Goal: Communication & Community: Answer question/provide support

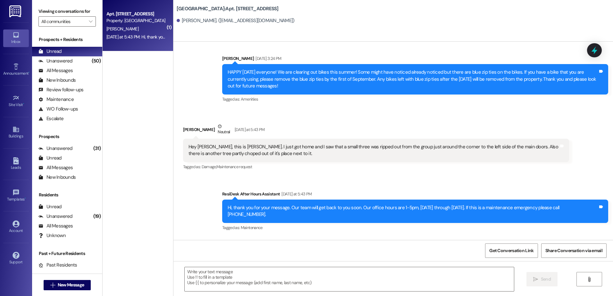
scroll to position [4109, 0]
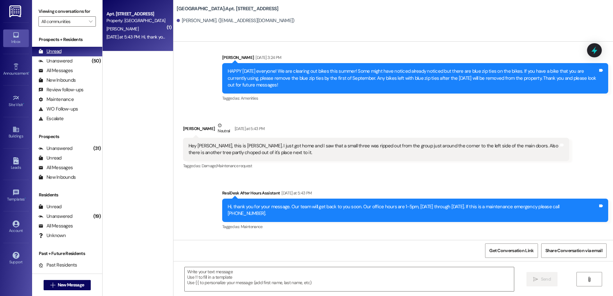
click at [90, 58] on div "(50)" at bounding box center [96, 61] width 12 height 10
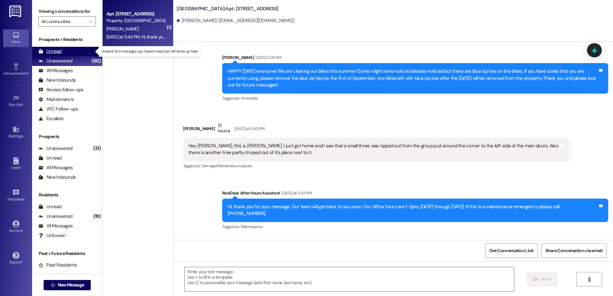
click at [77, 53] on div "Unread (0)" at bounding box center [67, 52] width 70 height 10
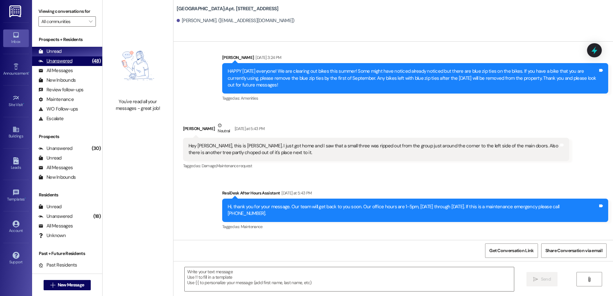
click at [45, 59] on div "Unanswered" at bounding box center [55, 61] width 34 height 7
click at [47, 52] on div "Unread" at bounding box center [49, 51] width 23 height 7
click at [80, 57] on div "Unanswered (48)" at bounding box center [67, 61] width 70 height 10
click at [75, 49] on div "Unread (0)" at bounding box center [67, 52] width 70 height 10
click at [52, 286] on icon "" at bounding box center [52, 285] width 5 height 5
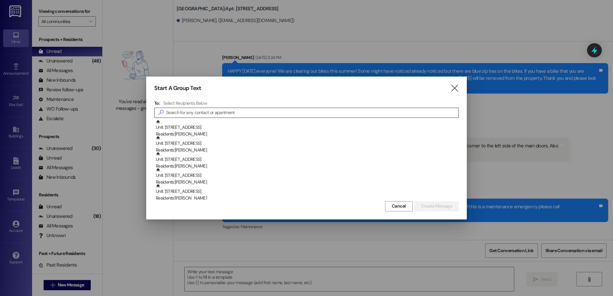
click at [281, 112] on input at bounding box center [312, 112] width 292 height 9
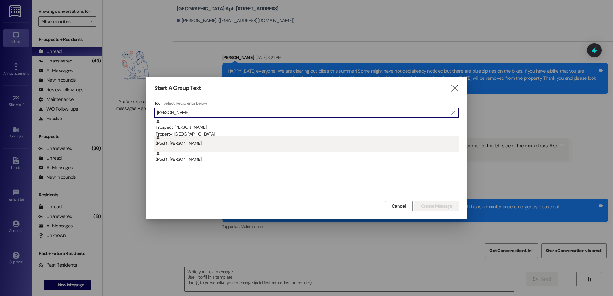
type input "[PERSON_NAME]"
click at [197, 136] on div "(Past) : [PERSON_NAME]" at bounding box center [307, 141] width 303 height 11
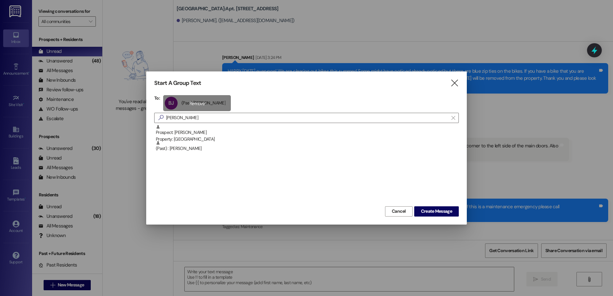
click at [198, 108] on div "BJ (Past) [PERSON_NAME] (Past) [PERSON_NAME] click to remove" at bounding box center [197, 103] width 68 height 16
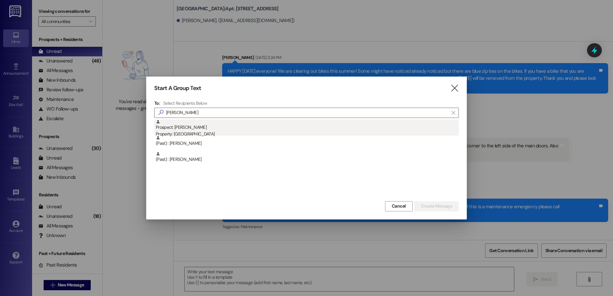
click at [193, 127] on div "Prospect: [PERSON_NAME] Property: [GEOGRAPHIC_DATA]" at bounding box center [307, 129] width 303 height 18
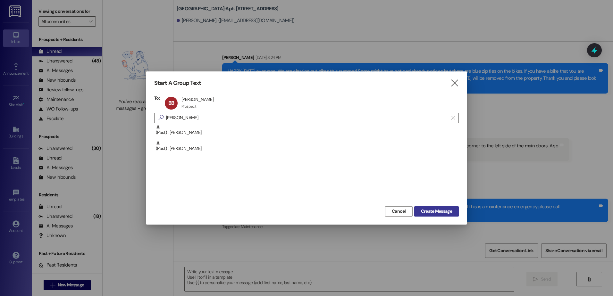
click at [434, 210] on span "Create Message" at bounding box center [436, 211] width 31 height 7
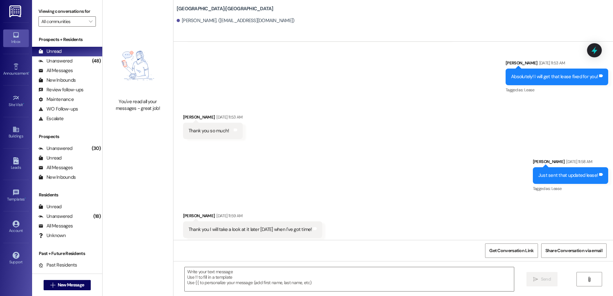
scroll to position [294, 0]
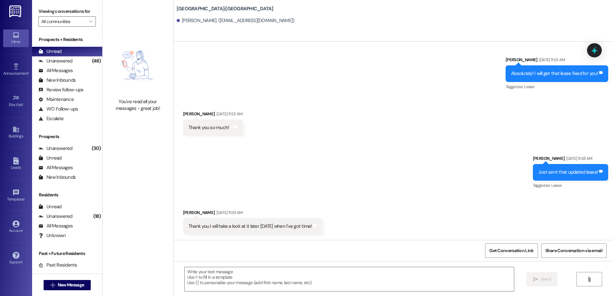
drag, startPoint x: 232, startPoint y: 273, endPoint x: 233, endPoint y: 266, distance: 7.8
click at [232, 273] on textarea at bounding box center [349, 279] width 329 height 24
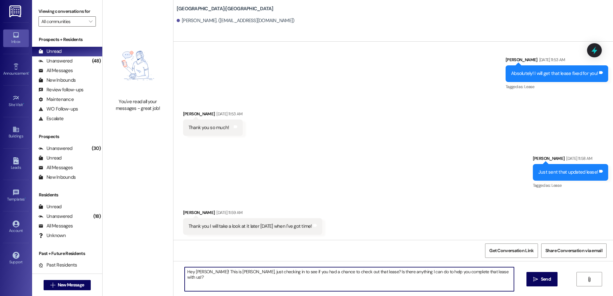
type textarea "Hey [PERSON_NAME]! This is [PERSON_NAME], just checking in to see if you had a …"
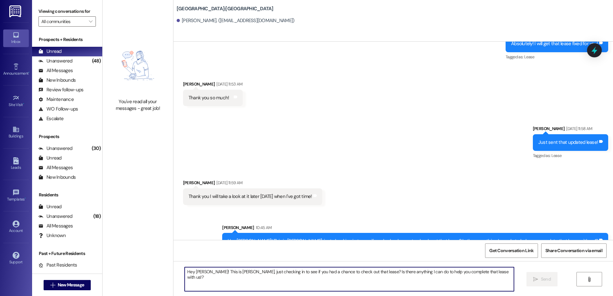
scroll to position [339, 0]
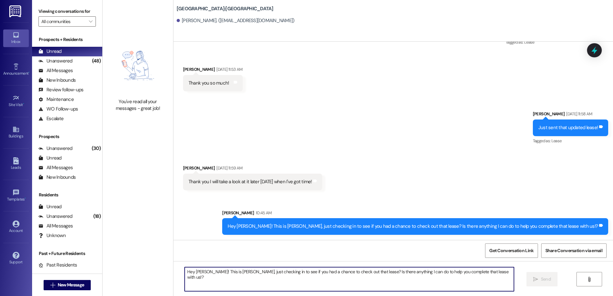
click at [347, 224] on div "Hey [PERSON_NAME]! This is [PERSON_NAME], just checking in to see if you had a …" at bounding box center [413, 226] width 370 height 7
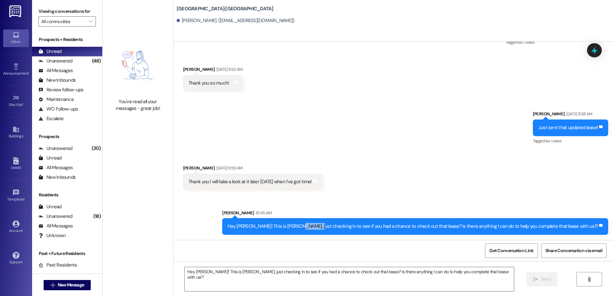
click at [347, 224] on div "Hey [PERSON_NAME]! This is [PERSON_NAME], just checking in to see if you had a …" at bounding box center [413, 226] width 370 height 7
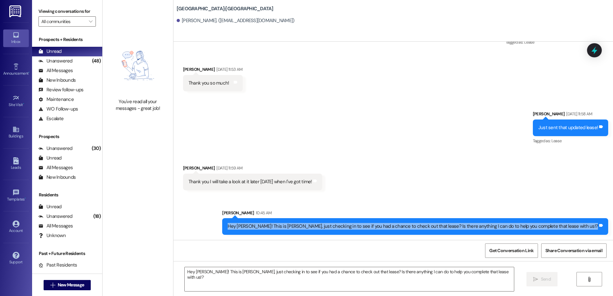
click at [347, 224] on div "Hey [PERSON_NAME]! This is [PERSON_NAME], just checking in to see if you had a …" at bounding box center [413, 226] width 370 height 7
copy div "Hey [PERSON_NAME]! This is [PERSON_NAME], just checking in to see if you had a …"
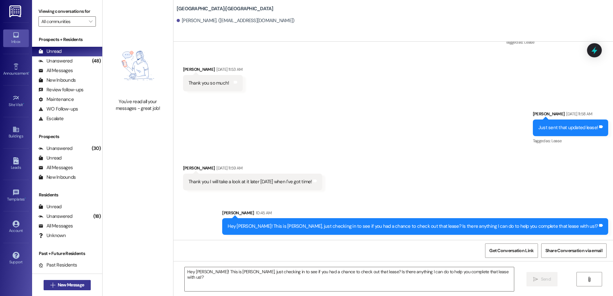
click at [40, 284] on div " New Message" at bounding box center [67, 285] width 70 height 22
click at [50, 288] on span " New Message" at bounding box center [67, 285] width 37 height 7
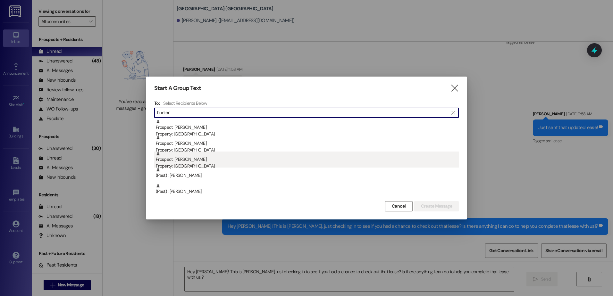
type input "hunter"
click at [224, 160] on div "Prospect: [PERSON_NAME] Property: [GEOGRAPHIC_DATA]" at bounding box center [307, 161] width 303 height 18
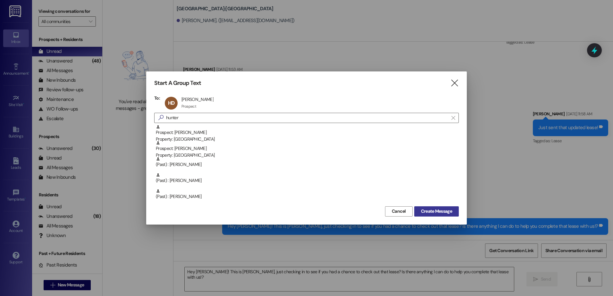
click at [443, 208] on span "Create Message" at bounding box center [436, 211] width 31 height 7
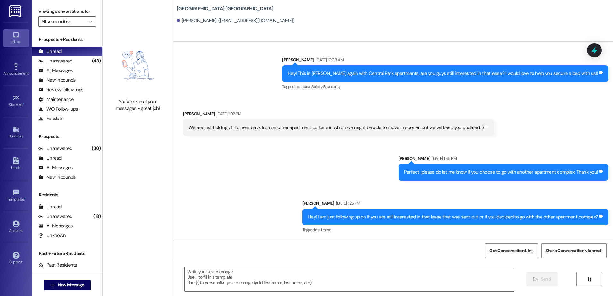
scroll to position [164, 0]
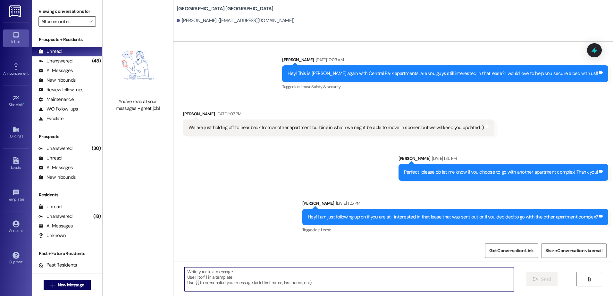
click at [280, 278] on textarea at bounding box center [349, 279] width 329 height 24
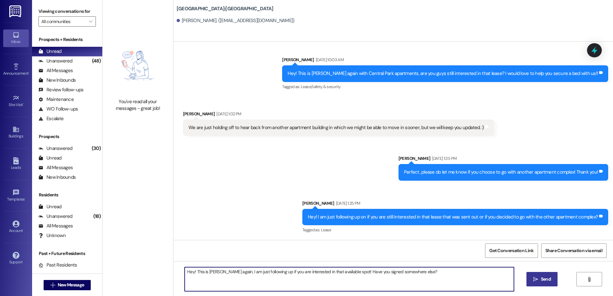
type textarea "Hey! This is [PERSON_NAME] again, I am just following up if you are interested …"
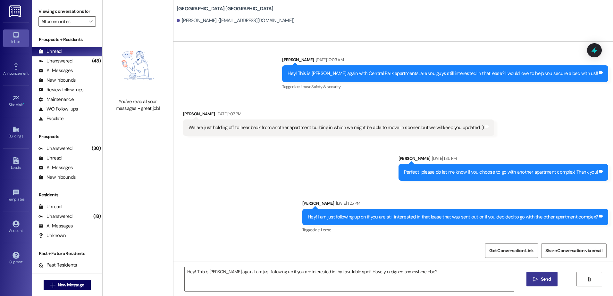
click at [551, 275] on button " Send" at bounding box center [541, 279] width 31 height 14
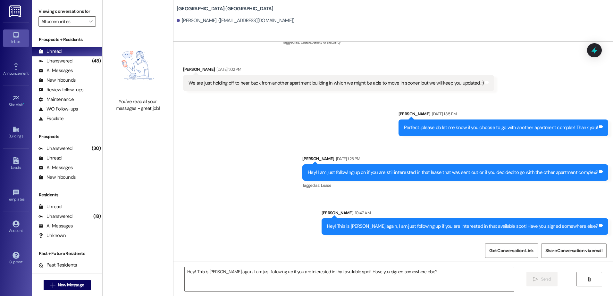
click at [365, 228] on div "Hey! This is [PERSON_NAME] again, I am just following up if you are interested …" at bounding box center [462, 226] width 271 height 7
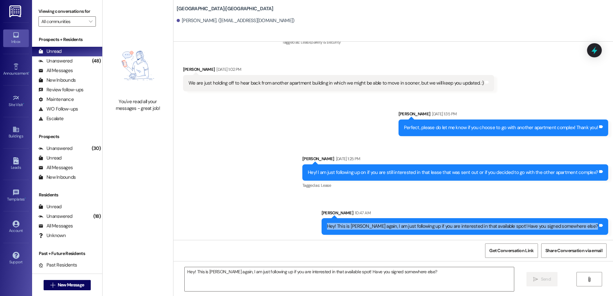
click at [365, 228] on div "Hey! This is [PERSON_NAME] again, I am just following up if you are interested …" at bounding box center [462, 226] width 271 height 7
copy div "Hey! This is [PERSON_NAME] again, I am just following up if you are interested …"
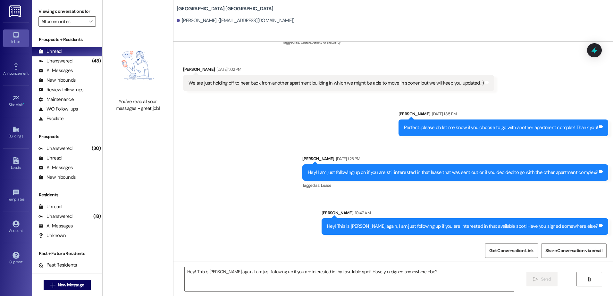
click at [280, 183] on div "Sent via SMS [PERSON_NAME] [DATE] 1:35 PM Perfect, please do let me know if you…" at bounding box center [392, 167] width 439 height 143
click at [76, 281] on button " New Message" at bounding box center [67, 285] width 47 height 10
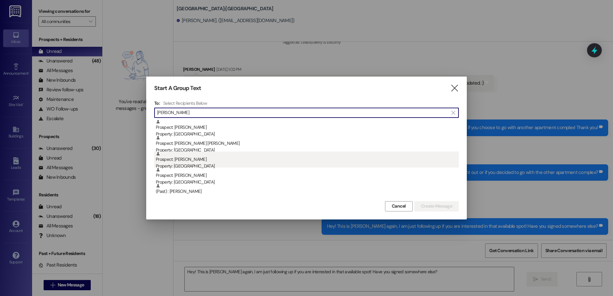
type input "[PERSON_NAME]"
click at [197, 163] on div "Property: [GEOGRAPHIC_DATA]" at bounding box center [307, 166] width 303 height 7
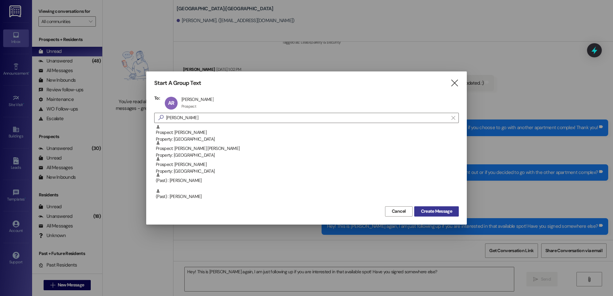
click at [432, 210] on span "Create Message" at bounding box center [436, 211] width 31 height 7
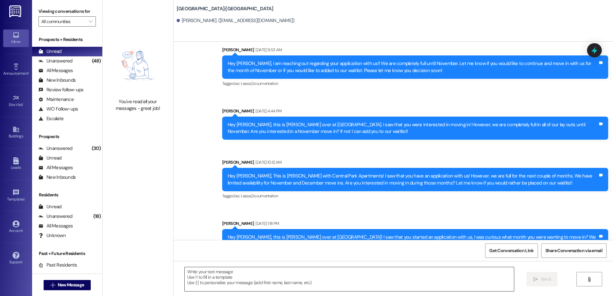
scroll to position [385, 0]
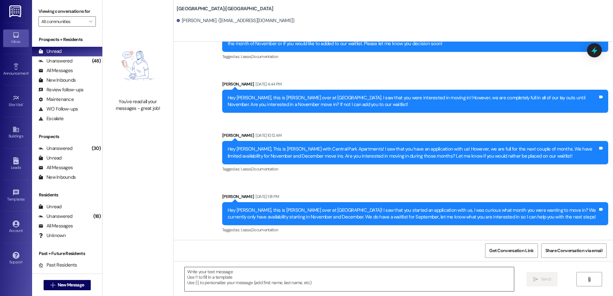
click at [194, 272] on textarea at bounding box center [349, 279] width 329 height 24
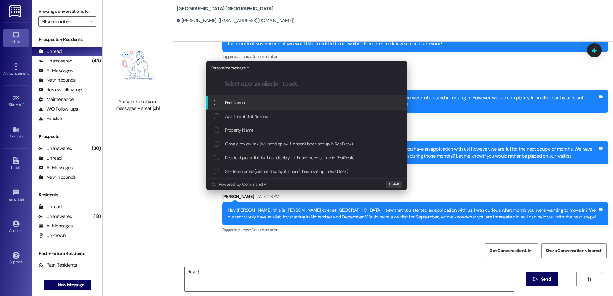
click at [248, 102] on div "First Name" at bounding box center [306, 102] width 187 height 7
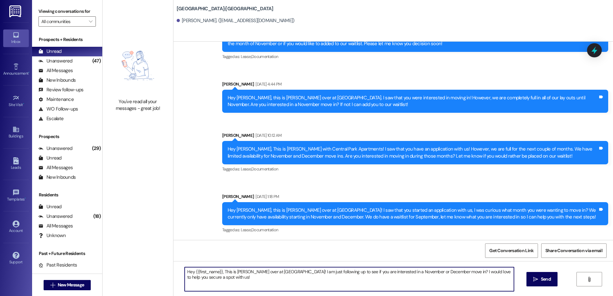
click at [223, 276] on textarea "Hey {{first_name}}, This is [PERSON_NAME] over at [GEOGRAPHIC_DATA]! I am just …" at bounding box center [349, 279] width 329 height 24
click at [224, 271] on textarea "Hey {{first_name}}, This is [PERSON_NAME] over at [GEOGRAPHIC_DATA]! I am just …" at bounding box center [349, 279] width 329 height 24
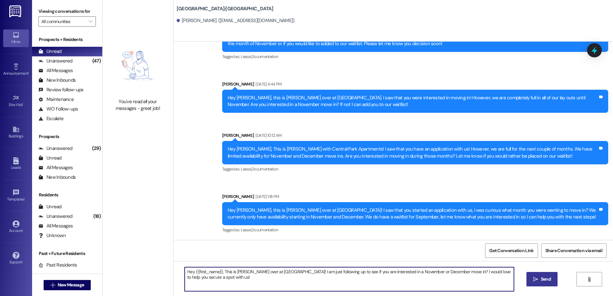
type textarea "Hey {{first_name}}, This is [PERSON_NAME] over at [GEOGRAPHIC_DATA]! I am just …"
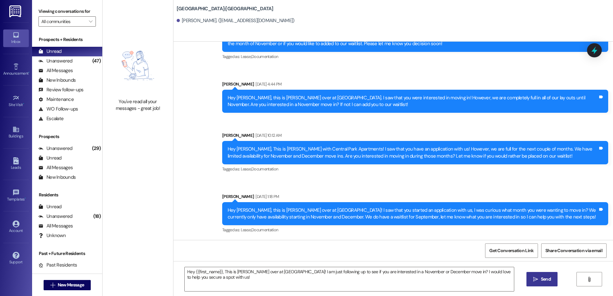
click at [539, 283] on span "Send" at bounding box center [545, 279] width 12 height 7
click at [49, 281] on button " New Message" at bounding box center [67, 285] width 47 height 10
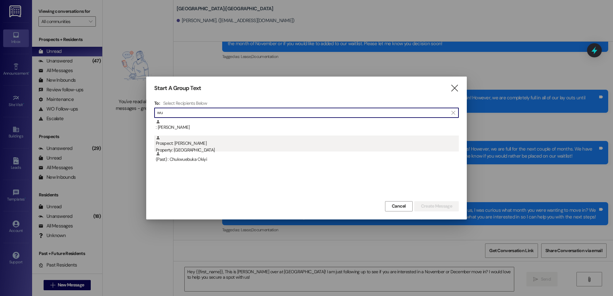
type input "wu"
click at [196, 142] on div "Prospect: [PERSON_NAME] Property: [GEOGRAPHIC_DATA]" at bounding box center [307, 145] width 303 height 18
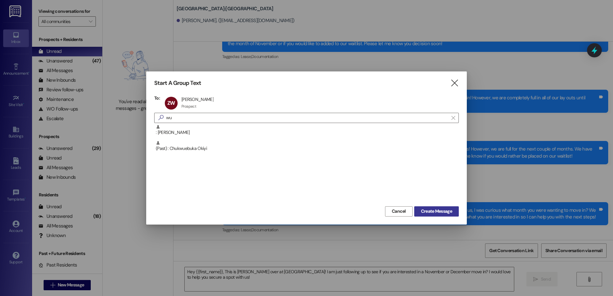
click at [445, 215] on span "Create Message" at bounding box center [436, 211] width 31 height 7
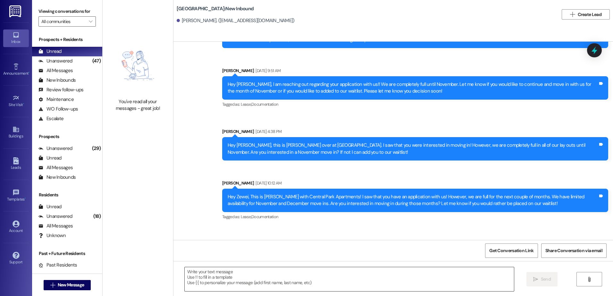
click at [237, 285] on textarea at bounding box center [349, 279] width 329 height 24
paste textarea "Hey {{first_name}}, This is [PERSON_NAME] over at [GEOGRAPHIC_DATA]! I am just …"
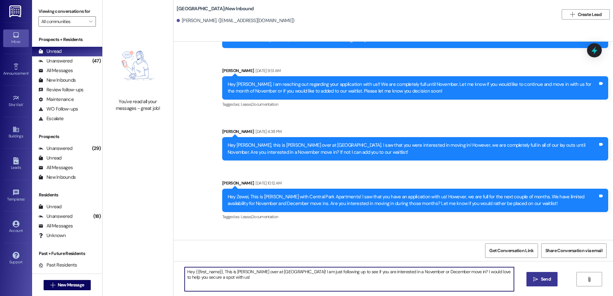
type textarea "Hey {{first_name}}, This is [PERSON_NAME] over at [GEOGRAPHIC_DATA]! I am just …"
click at [536, 278] on icon "" at bounding box center [535, 279] width 5 height 5
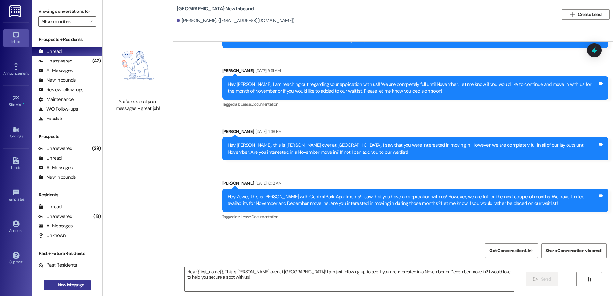
click at [58, 287] on span "New Message" at bounding box center [71, 285] width 26 height 7
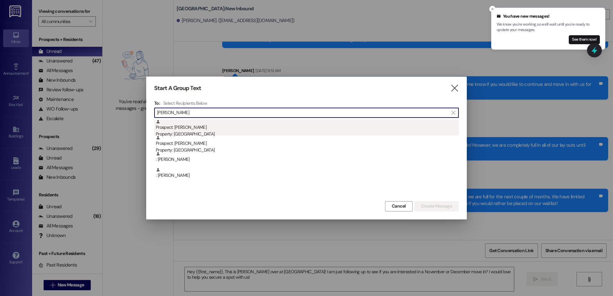
type input "[PERSON_NAME]"
click at [198, 130] on div "Prospect: [PERSON_NAME] Property: [GEOGRAPHIC_DATA]" at bounding box center [307, 129] width 303 height 18
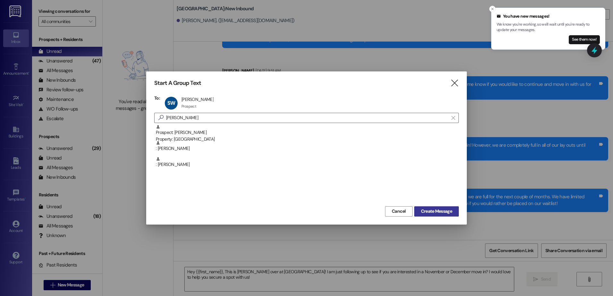
click at [426, 212] on span "Create Message" at bounding box center [436, 211] width 31 height 7
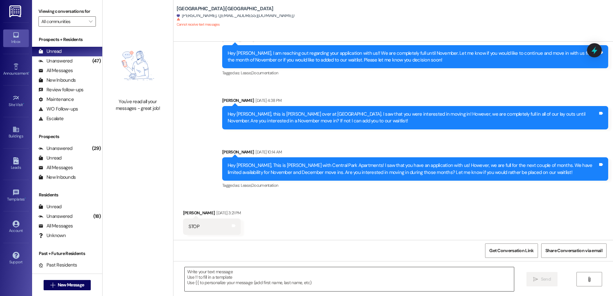
scroll to position [342, 0]
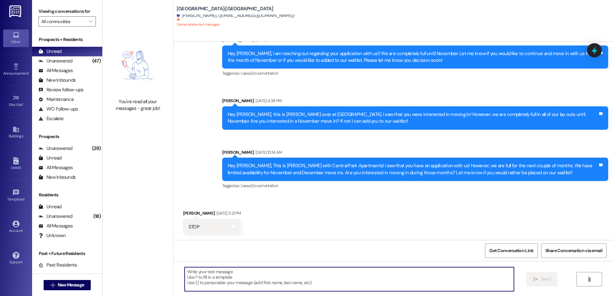
click at [240, 283] on textarea at bounding box center [349, 279] width 329 height 24
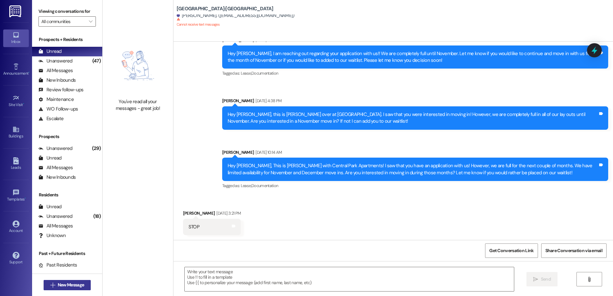
click at [66, 285] on span "New Message" at bounding box center [71, 285] width 26 height 7
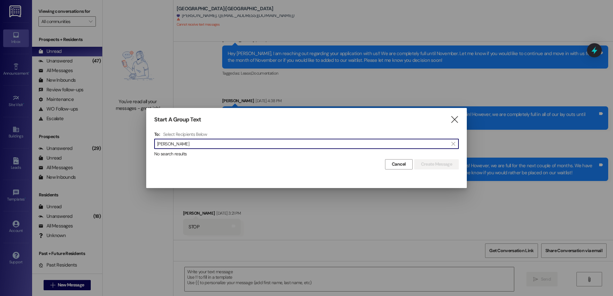
type input "[PERSON_NAME]"
click at [454, 119] on icon "" at bounding box center [454, 119] width 9 height 7
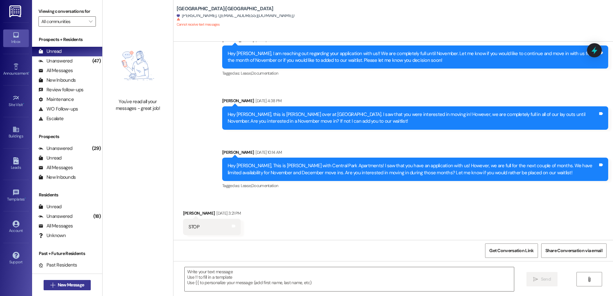
click at [74, 285] on span "New Message" at bounding box center [71, 285] width 26 height 7
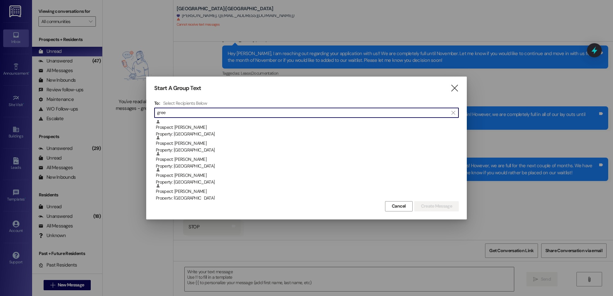
scroll to position [64, 0]
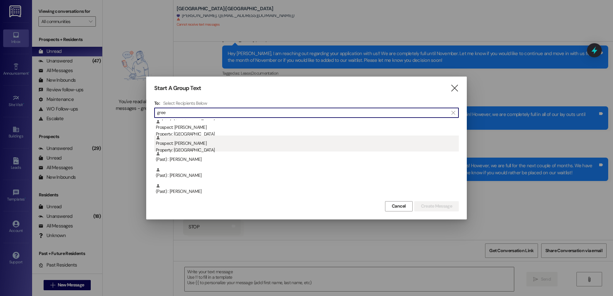
type input "gree"
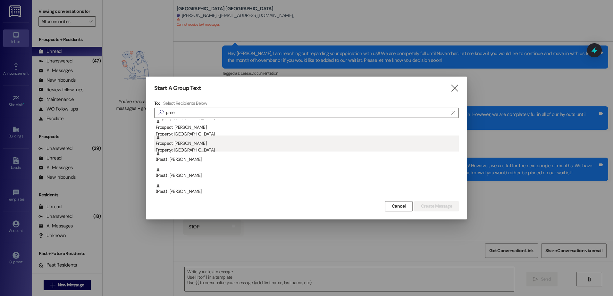
click at [206, 147] on div "Property: [GEOGRAPHIC_DATA]" at bounding box center [307, 150] width 303 height 7
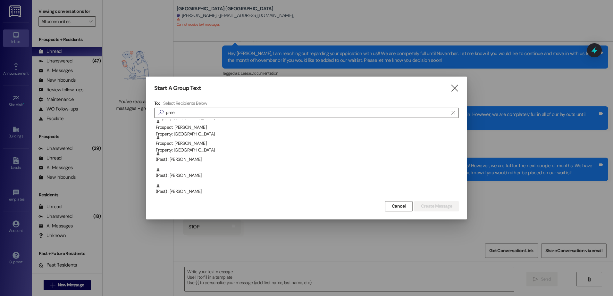
scroll to position [48, 0]
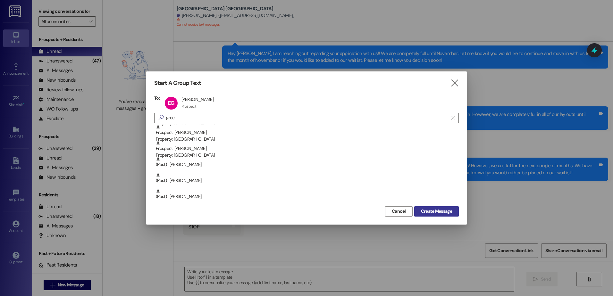
click at [424, 211] on span "Create Message" at bounding box center [436, 211] width 31 height 7
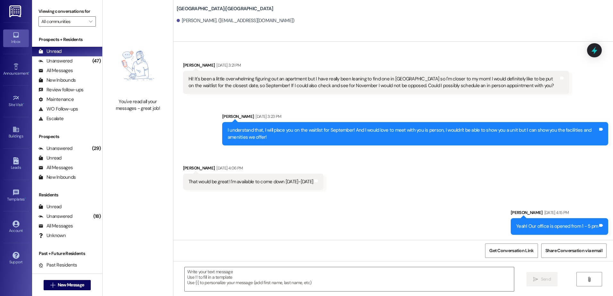
scroll to position [67, 0]
click at [250, 284] on textarea at bounding box center [349, 279] width 329 height 24
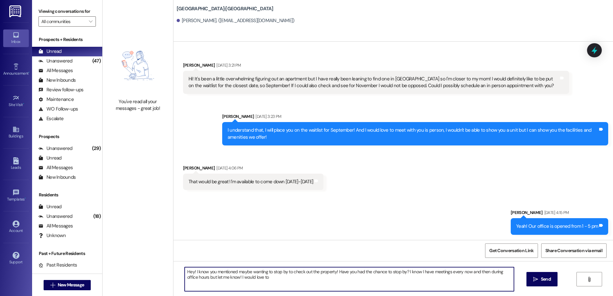
click at [270, 281] on textarea "Hey! I know you mentioned maybe wanting to stop by to check out the property! H…" at bounding box center [349, 279] width 329 height 24
type textarea "Hey! I know you mentioned maybe wanting to stop by to check out the property! H…"
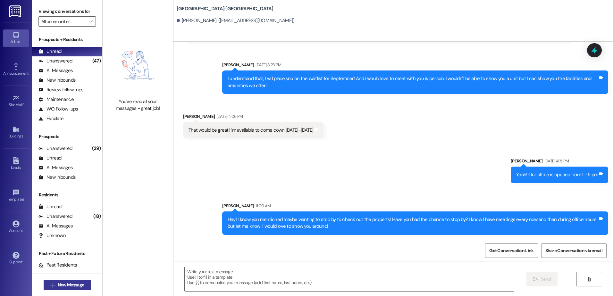
click at [58, 285] on span "New Message" at bounding box center [71, 285] width 26 height 7
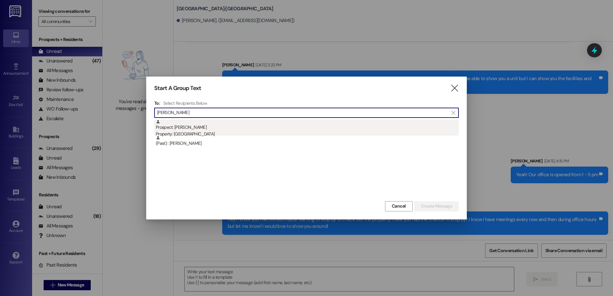
type input "[PERSON_NAME]"
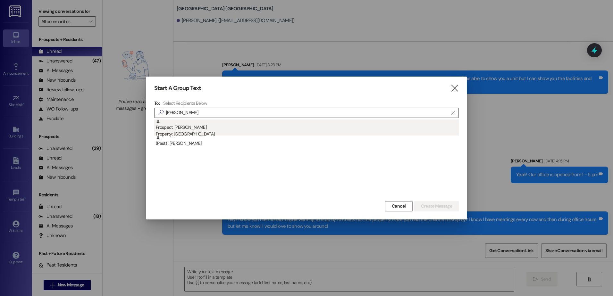
click at [237, 134] on div "Property: [GEOGRAPHIC_DATA]" at bounding box center [307, 134] width 303 height 7
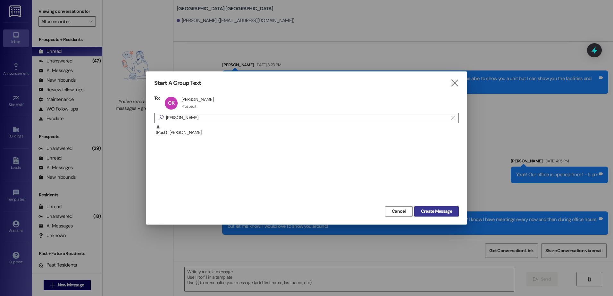
click at [443, 210] on span "Create Message" at bounding box center [436, 211] width 31 height 7
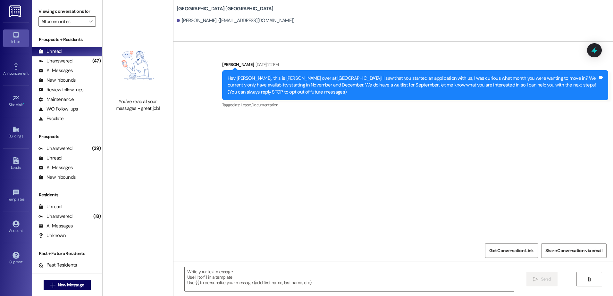
scroll to position [0, 0]
click at [229, 286] on textarea at bounding box center [349, 279] width 329 height 24
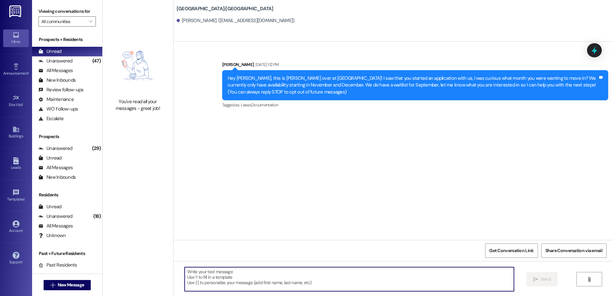
paste textarea "Hey {{first_name}}, This is [PERSON_NAME] over at [GEOGRAPHIC_DATA]! I am just …"
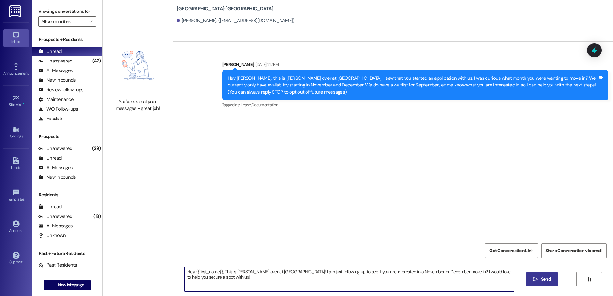
type textarea "Hey {{first_name}}, This is [PERSON_NAME] over at [GEOGRAPHIC_DATA]! I am just …"
click at [545, 282] on span "Send" at bounding box center [546, 279] width 10 height 7
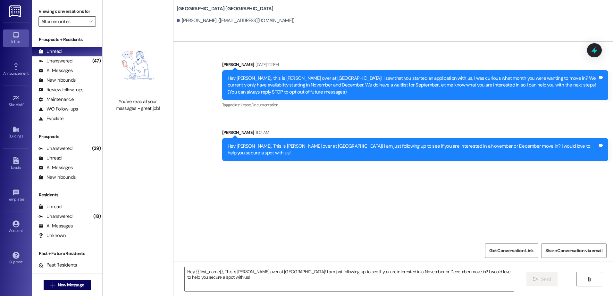
click at [57, 278] on div " New Message" at bounding box center [67, 285] width 47 height 16
click at [58, 285] on span "New Message" at bounding box center [71, 285] width 26 height 7
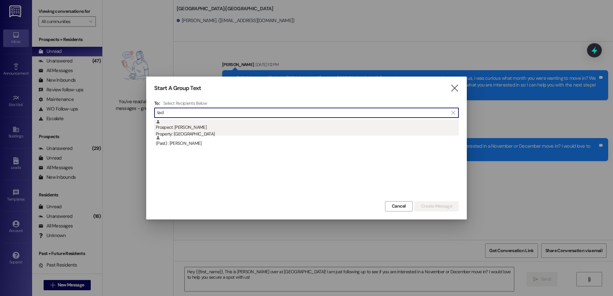
type input "tad"
click at [210, 124] on div "Prospect: [PERSON_NAME] Property: [GEOGRAPHIC_DATA]" at bounding box center [307, 129] width 303 height 18
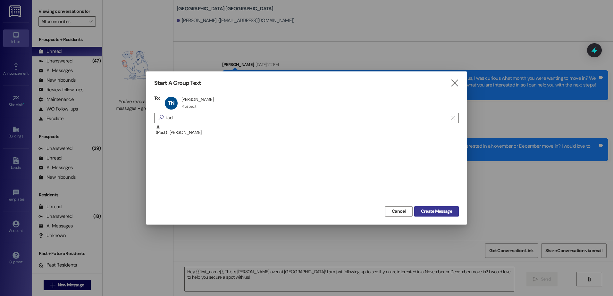
click at [434, 215] on button "Create Message" at bounding box center [436, 211] width 45 height 10
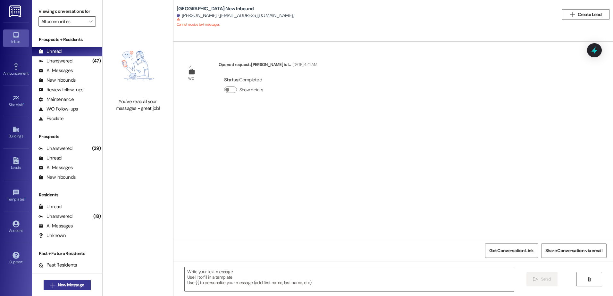
click at [81, 283] on span "New Message" at bounding box center [71, 285] width 26 height 7
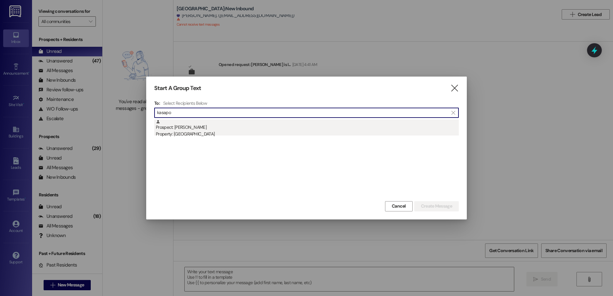
type input "kasapo"
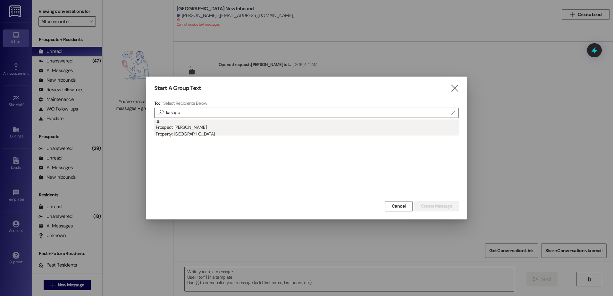
click at [219, 131] on div "Property: [GEOGRAPHIC_DATA]" at bounding box center [307, 134] width 303 height 7
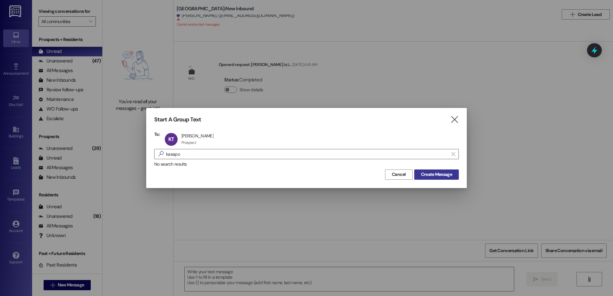
click at [438, 173] on span "Create Message" at bounding box center [436, 174] width 31 height 7
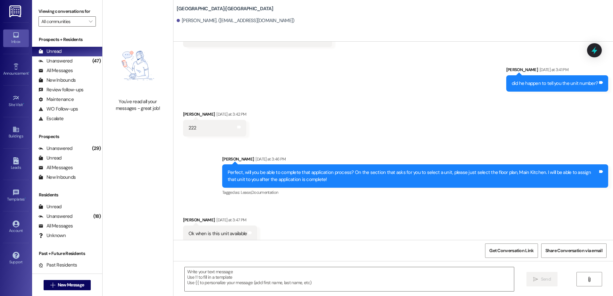
scroll to position [302, 0]
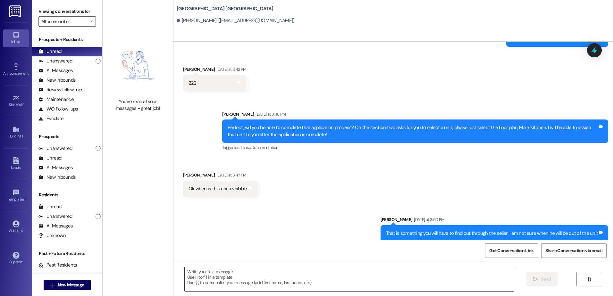
click at [226, 278] on textarea at bounding box center [349, 279] width 329 height 24
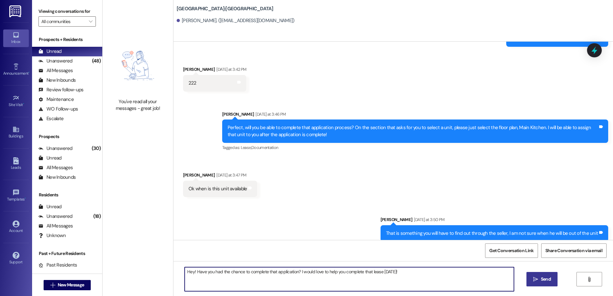
type textarea "Hey! Have you had the chance to complete that application? I would love to help…"
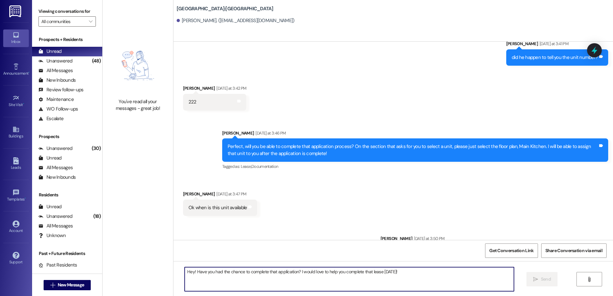
scroll to position [347, 0]
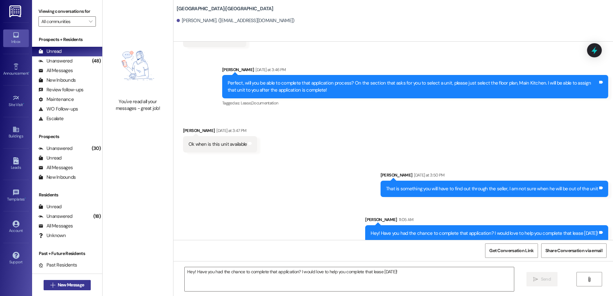
click at [66, 284] on span "New Message" at bounding box center [71, 285] width 26 height 7
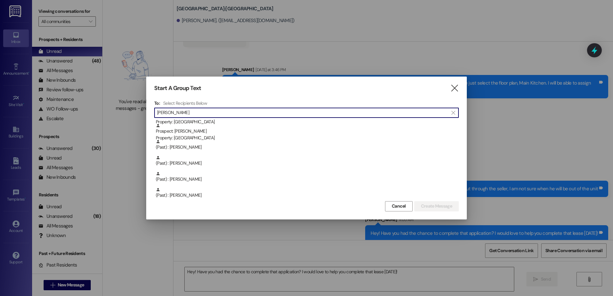
scroll to position [96, 0]
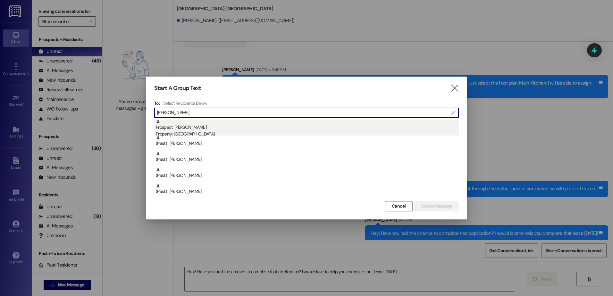
type input "[PERSON_NAME]"
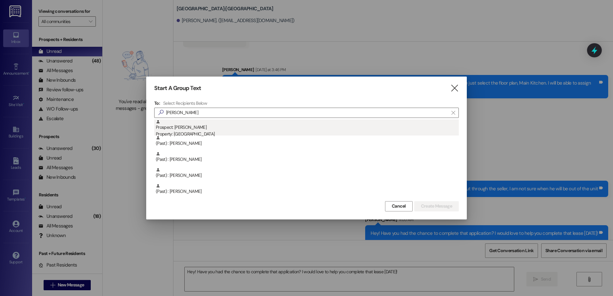
click at [191, 130] on div "Prospect: [PERSON_NAME] Property: [GEOGRAPHIC_DATA]" at bounding box center [307, 129] width 303 height 18
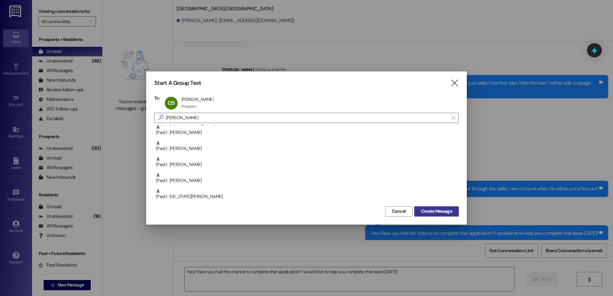
click at [439, 206] on button "Create Message" at bounding box center [436, 211] width 45 height 10
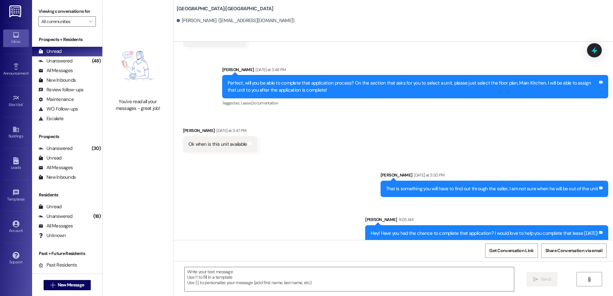
scroll to position [256, 0]
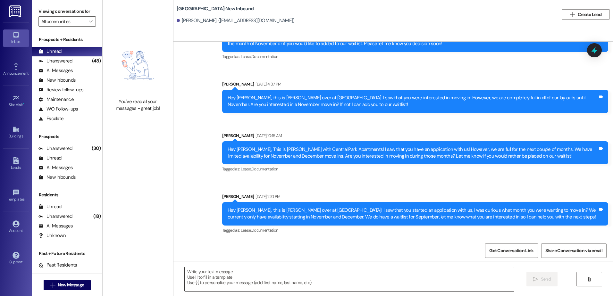
click at [257, 281] on textarea at bounding box center [349, 279] width 329 height 24
paste textarea "Hey {{first_name}}, This is [PERSON_NAME] over at [GEOGRAPHIC_DATA]! I am just …"
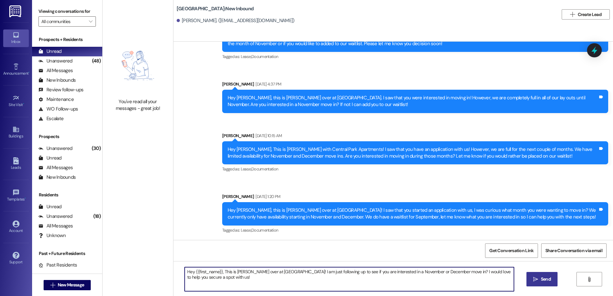
type textarea "Hey {{first_name}}, This is [PERSON_NAME] over at [GEOGRAPHIC_DATA]! I am just …"
click at [535, 278] on icon "" at bounding box center [535, 279] width 5 height 5
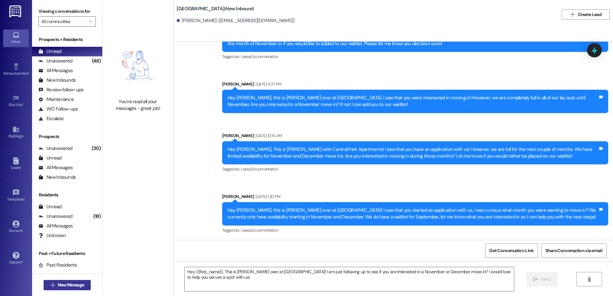
click at [59, 286] on span "New Message" at bounding box center [71, 285] width 26 height 7
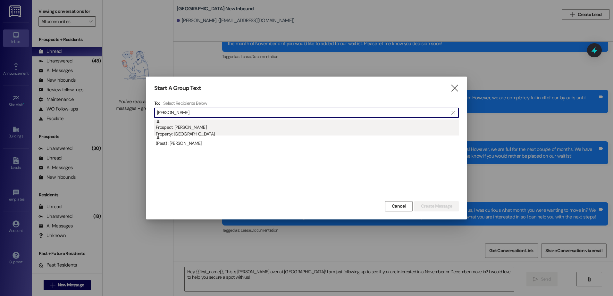
type input "[PERSON_NAME]"
click at [203, 123] on div "Prospect: [PERSON_NAME] Property: [GEOGRAPHIC_DATA]" at bounding box center [307, 129] width 303 height 18
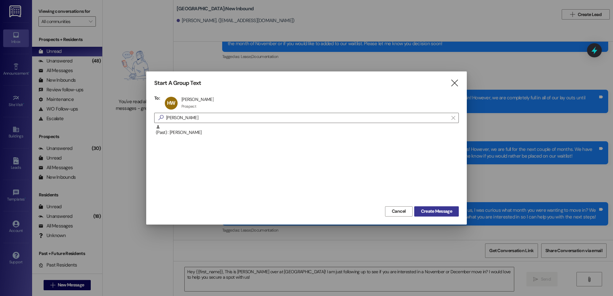
click at [441, 212] on span "Create Message" at bounding box center [436, 211] width 31 height 7
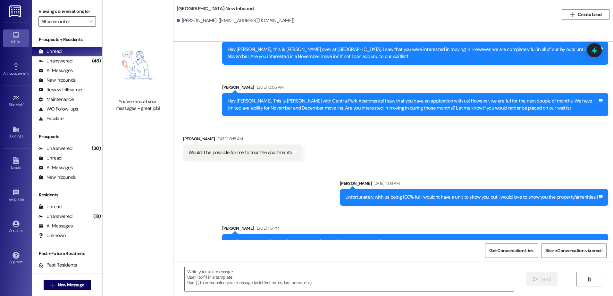
scroll to position [214, 0]
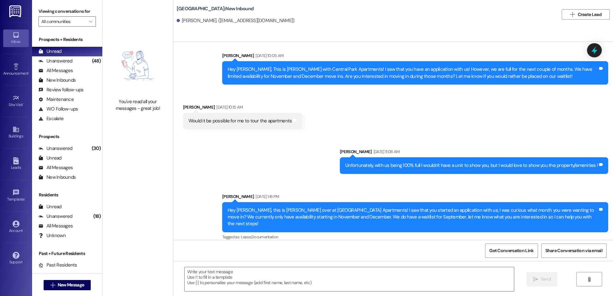
click at [207, 264] on div " Send " at bounding box center [392, 285] width 439 height 48
click at [209, 276] on textarea at bounding box center [349, 279] width 329 height 24
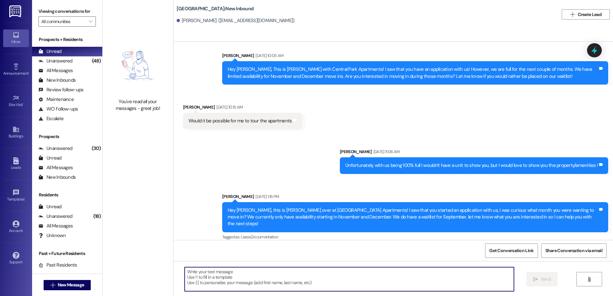
paste textarea "Hey {{first_name}}, This is [PERSON_NAME] over at [GEOGRAPHIC_DATA]! I am just …"
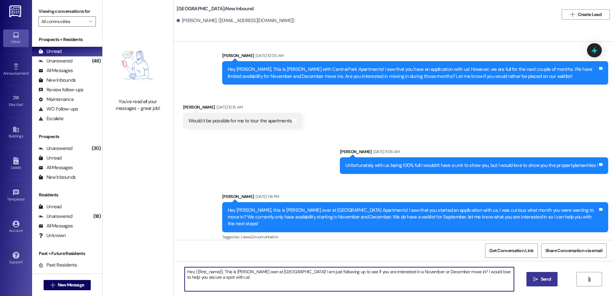
type textarea "Hey {{first_name}}, This is [PERSON_NAME] over at [GEOGRAPHIC_DATA]! I am just …"
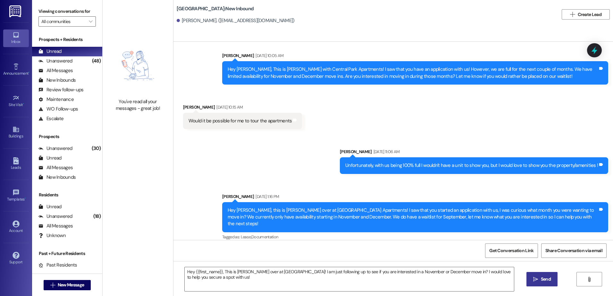
click at [533, 281] on icon "" at bounding box center [535, 279] width 5 height 5
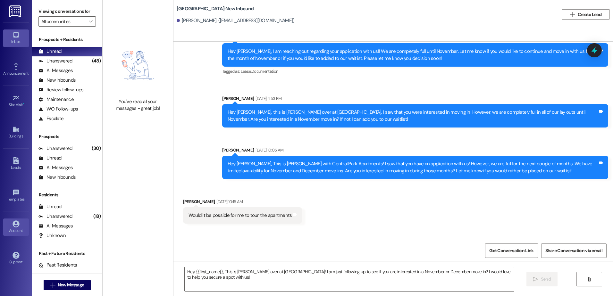
scroll to position [108, 0]
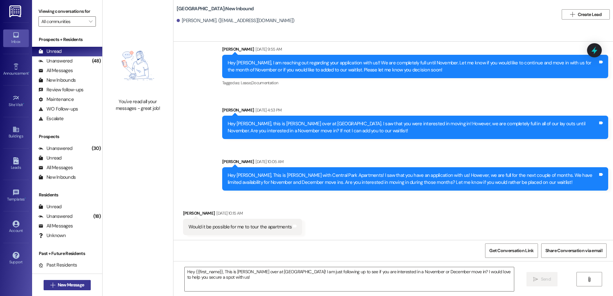
click at [68, 288] on span "New Message" at bounding box center [71, 285] width 26 height 7
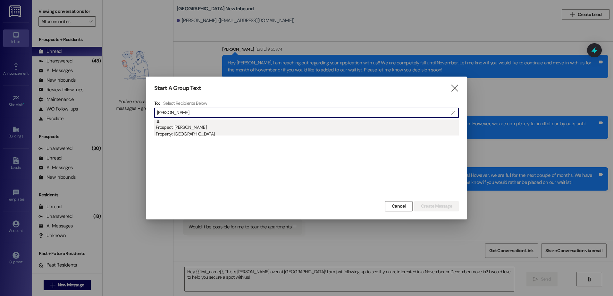
type input "[PERSON_NAME]"
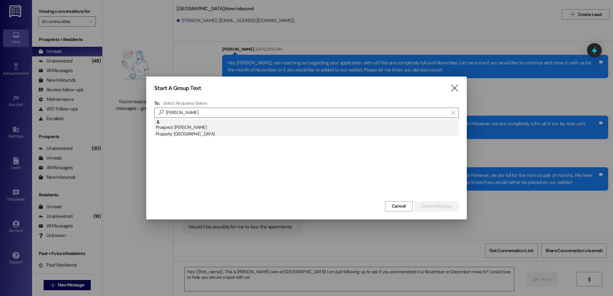
click at [212, 132] on div "Property: [GEOGRAPHIC_DATA]" at bounding box center [307, 134] width 303 height 7
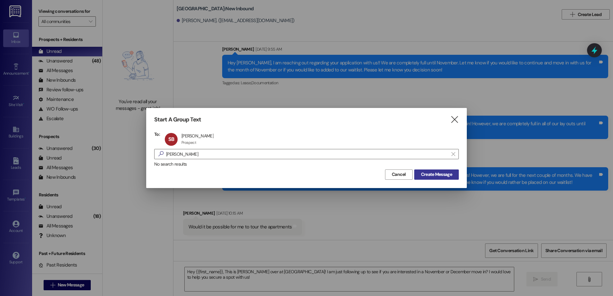
click at [440, 176] on span "Create Message" at bounding box center [436, 174] width 31 height 7
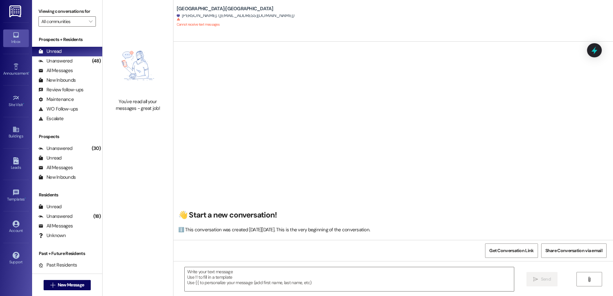
scroll to position [0, 0]
click at [51, 290] on button " New Message" at bounding box center [67, 285] width 47 height 10
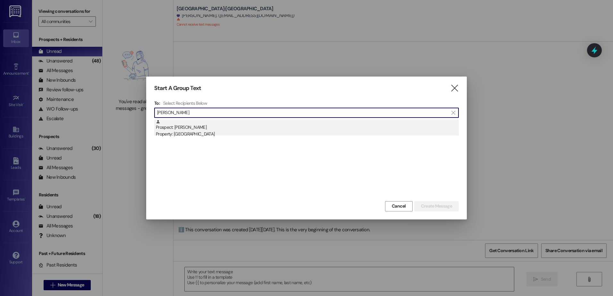
type input "[PERSON_NAME]"
click at [193, 133] on div "Property: [GEOGRAPHIC_DATA]" at bounding box center [307, 134] width 303 height 7
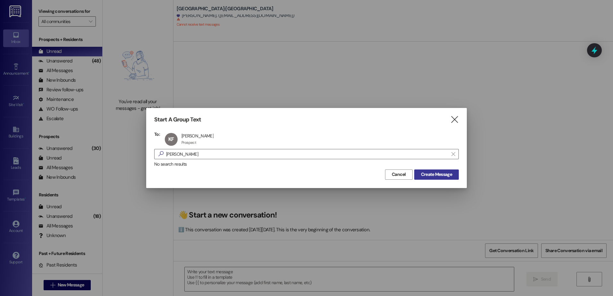
click at [432, 176] on span "Create Message" at bounding box center [436, 174] width 31 height 7
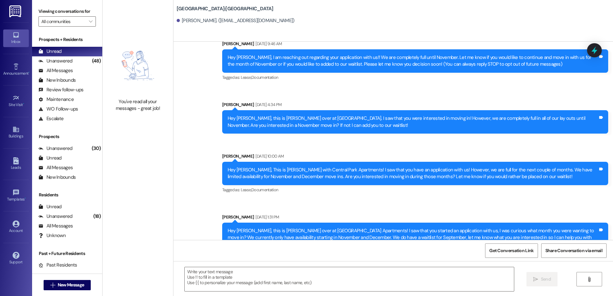
scroll to position [41, 0]
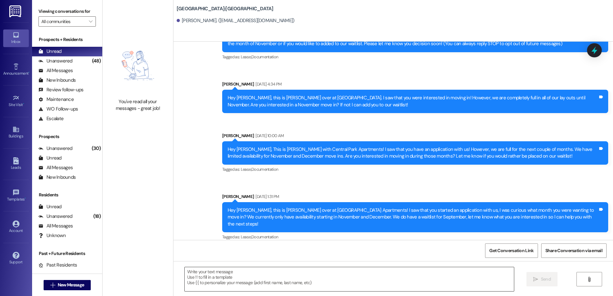
click at [206, 285] on textarea at bounding box center [349, 279] width 329 height 24
paste textarea "Hey {{first_name}}, This is [PERSON_NAME] over at [GEOGRAPHIC_DATA]! I am just …"
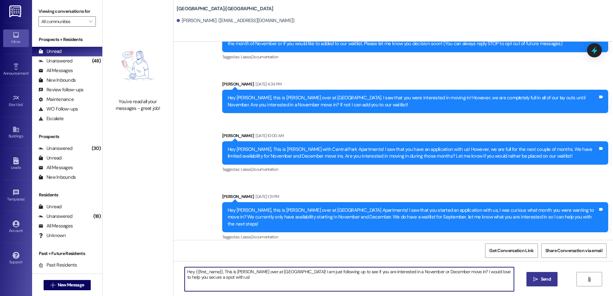
type textarea "Hey {{first_name}}, This is [PERSON_NAME] over at [GEOGRAPHIC_DATA]! I am just …"
click at [529, 282] on button " Send" at bounding box center [541, 279] width 31 height 14
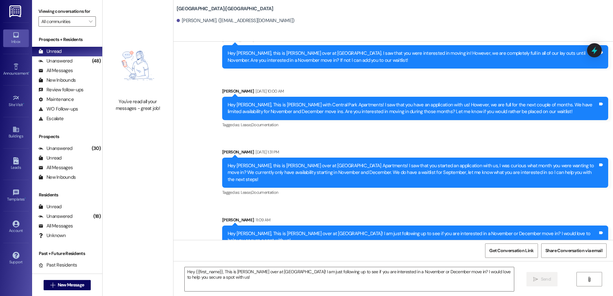
scroll to position [86, 0]
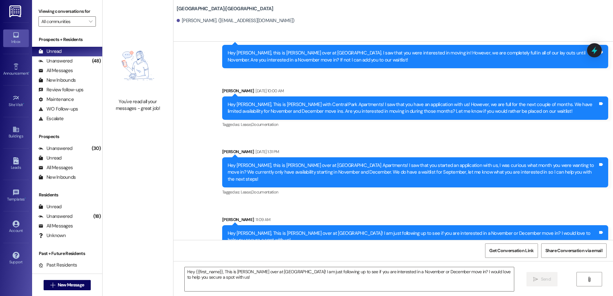
click at [82, 277] on div " New Message" at bounding box center [67, 285] width 70 height 22
click at [81, 281] on button " New Message" at bounding box center [67, 285] width 47 height 10
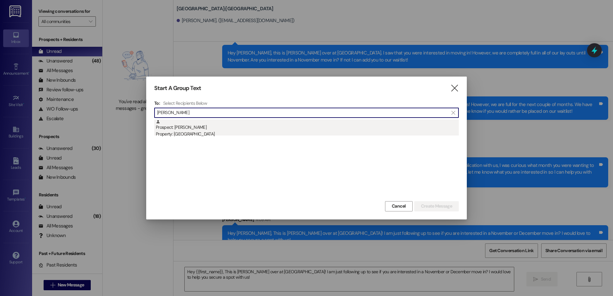
type input "[PERSON_NAME]"
click at [207, 134] on div "Property: [GEOGRAPHIC_DATA]" at bounding box center [307, 134] width 303 height 7
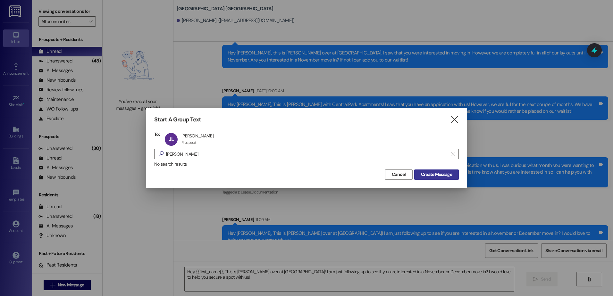
click at [452, 178] on span "Create Message" at bounding box center [436, 174] width 34 height 7
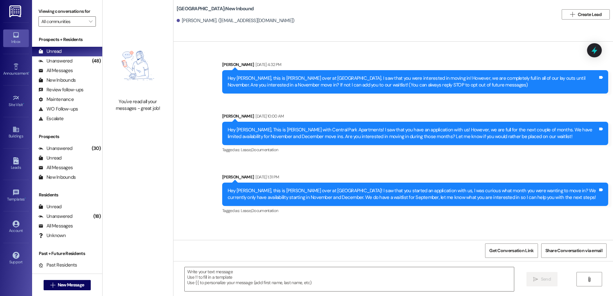
scroll to position [0, 0]
click at [211, 274] on textarea at bounding box center [349, 279] width 329 height 24
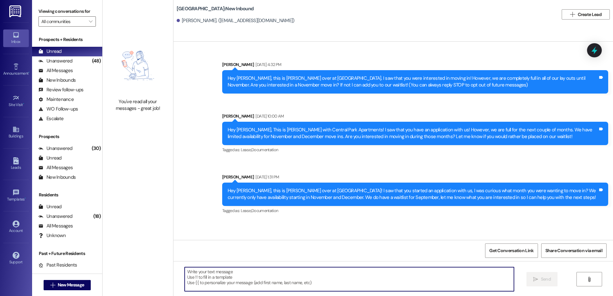
paste textarea "Hey {{first_name}}, This is [PERSON_NAME] over at [GEOGRAPHIC_DATA]! I am just …"
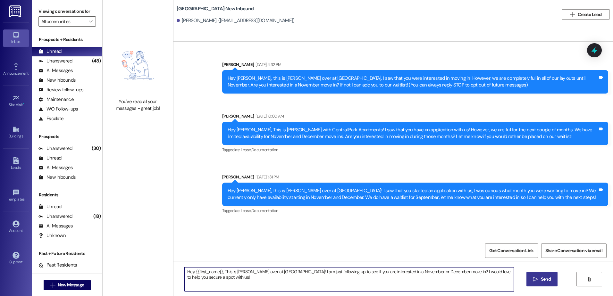
type textarea "Hey {{first_name}}, This is [PERSON_NAME] over at [GEOGRAPHIC_DATA]! I am just …"
click at [537, 278] on icon "" at bounding box center [535, 279] width 5 height 5
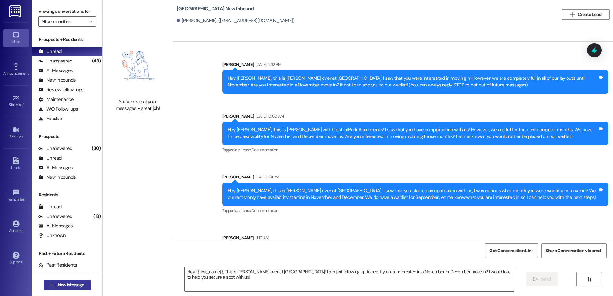
click at [69, 286] on span "New Message" at bounding box center [71, 285] width 26 height 7
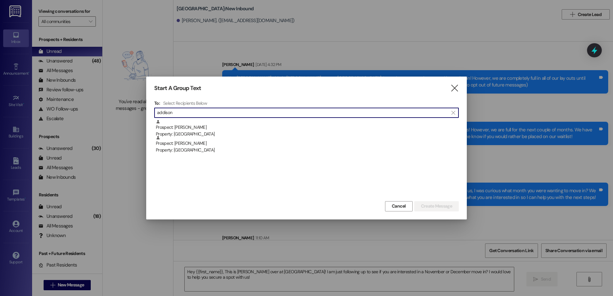
type input "addison"
click at [233, 155] on div "Prospect: [GEOGRAPHIC_DATA][PERSON_NAME] Property: [GEOGRAPHIC_DATA]: [PERSON_N…" at bounding box center [306, 160] width 304 height 80
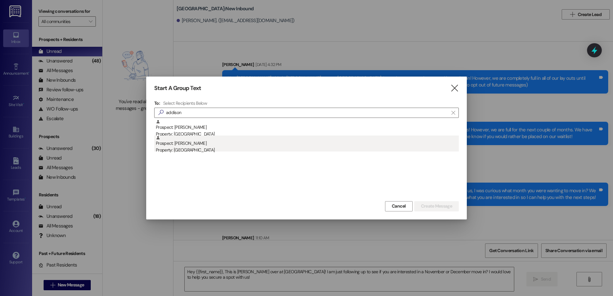
click at [229, 148] on div "Property: [GEOGRAPHIC_DATA]" at bounding box center [307, 150] width 303 height 7
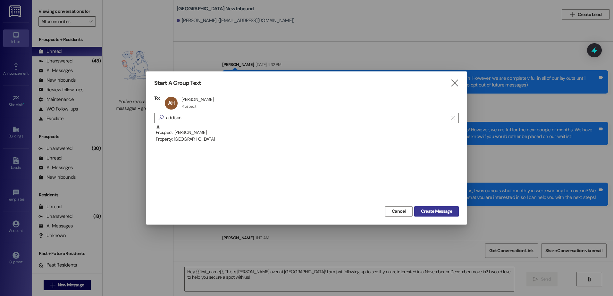
click at [427, 210] on span "Create Message" at bounding box center [436, 211] width 31 height 7
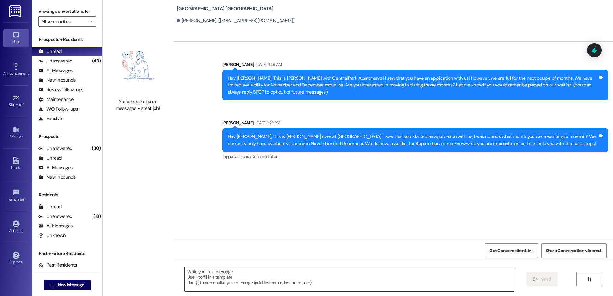
click at [239, 283] on textarea at bounding box center [349, 279] width 329 height 24
paste textarea "Hey {{first_name}}, This is [PERSON_NAME] over at [GEOGRAPHIC_DATA]! I am just …"
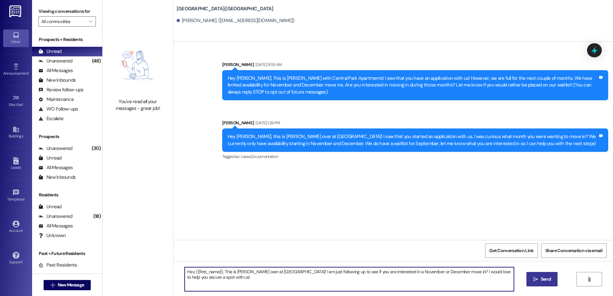
type textarea "Hey {{first_name}}, This is [PERSON_NAME] over at [GEOGRAPHIC_DATA]! I am just …"
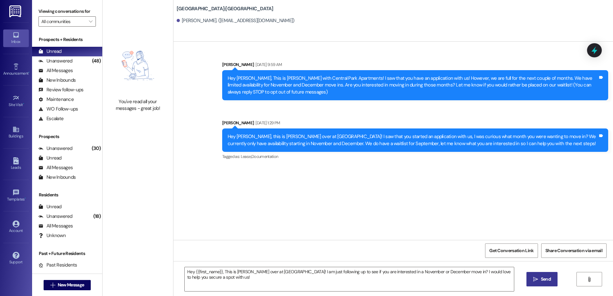
click at [537, 277] on span " Send" at bounding box center [542, 279] width 20 height 7
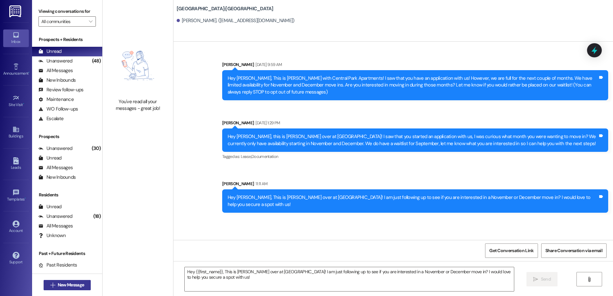
click at [79, 288] on button " New Message" at bounding box center [67, 285] width 47 height 10
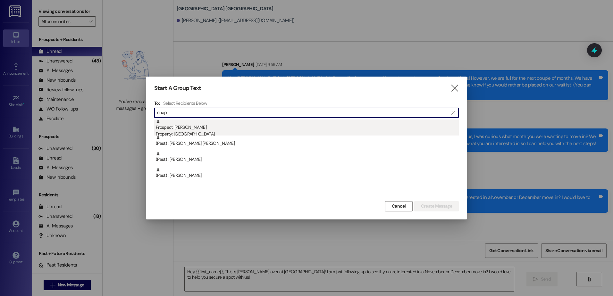
type input "chap"
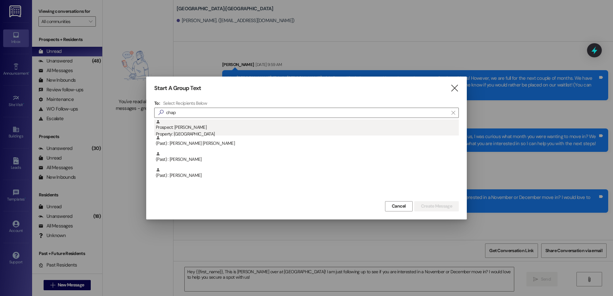
click at [205, 128] on div "Prospect: [PERSON_NAME] Property: [GEOGRAPHIC_DATA]" at bounding box center [307, 129] width 303 height 18
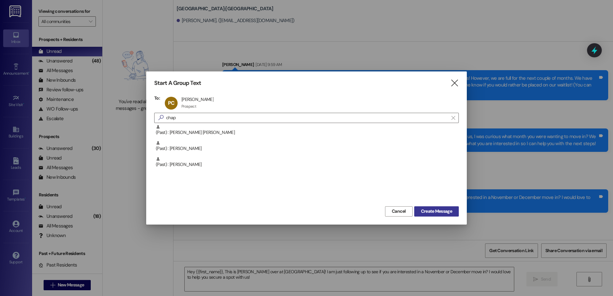
click at [426, 209] on span "Create Message" at bounding box center [436, 211] width 31 height 7
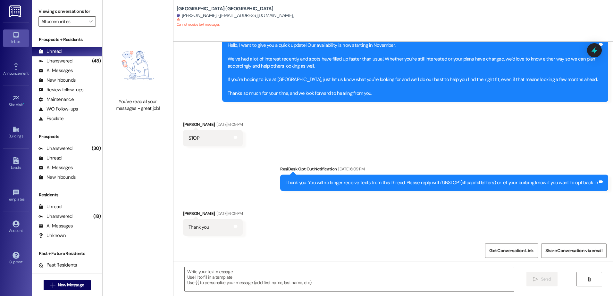
scroll to position [155, 0]
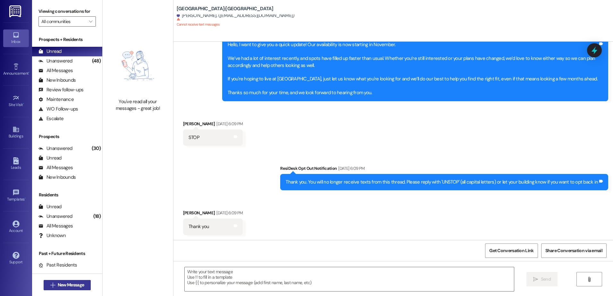
click at [50, 284] on icon "" at bounding box center [52, 285] width 5 height 5
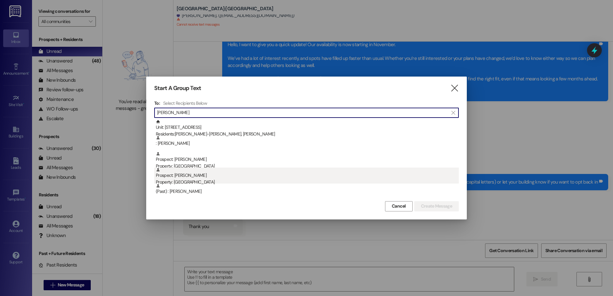
type input "[PERSON_NAME]"
click at [185, 179] on div "Property: [GEOGRAPHIC_DATA]" at bounding box center [307, 182] width 303 height 7
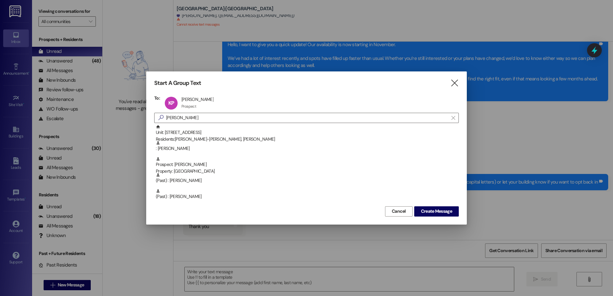
click at [447, 218] on div "Start A Group Text  To: [GEOGRAPHIC_DATA][PERSON_NAME][PERSON_NAME] click to r…" at bounding box center [306, 147] width 320 height 153
click at [446, 215] on button "Create Message" at bounding box center [436, 211] width 45 height 10
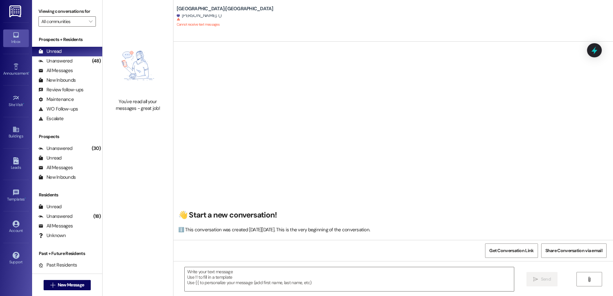
scroll to position [0, 0]
click at [67, 286] on span "New Message" at bounding box center [71, 285] width 26 height 7
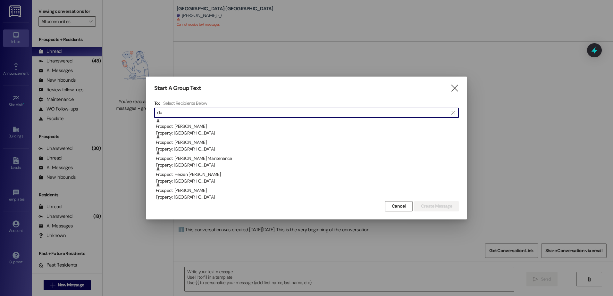
scroll to position [288, 0]
click at [171, 114] on input "do" at bounding box center [302, 112] width 291 height 9
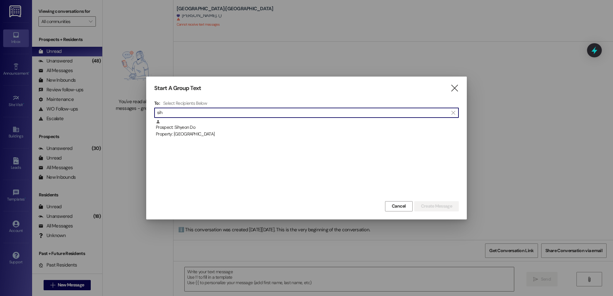
scroll to position [0, 0]
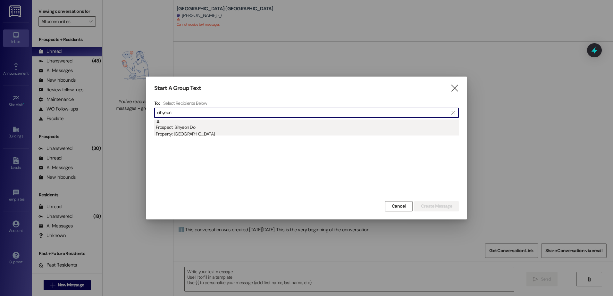
type input "sihyeon"
click at [171, 125] on div "Prospect: Sihyeon Do Property: [GEOGRAPHIC_DATA]" at bounding box center [307, 129] width 303 height 18
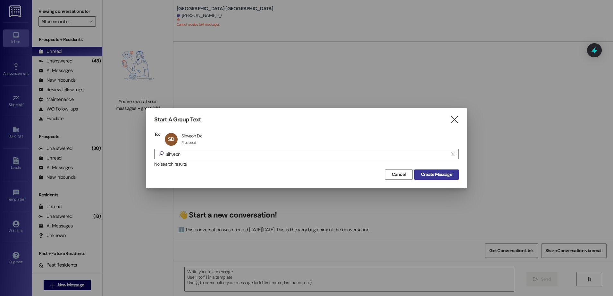
click at [425, 176] on span "Create Message" at bounding box center [436, 174] width 31 height 7
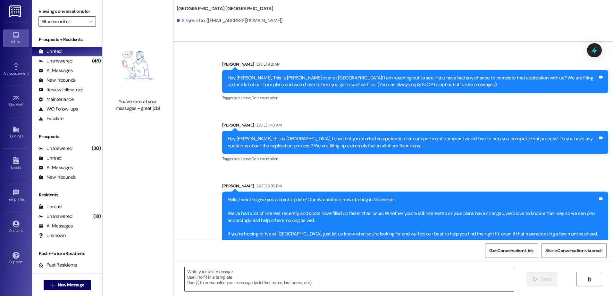
click at [249, 278] on textarea at bounding box center [349, 279] width 329 height 24
paste textarea "Hey {{first_name}}, This is [PERSON_NAME] over at [GEOGRAPHIC_DATA]! I am just …"
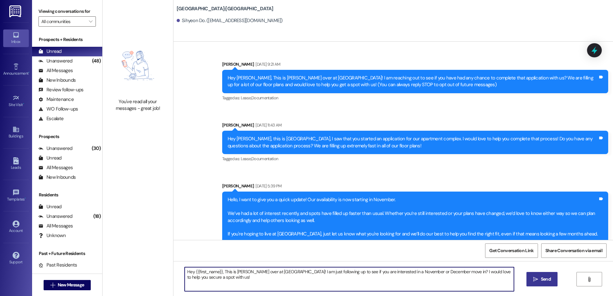
type textarea "Hey {{first_name}}, This is [PERSON_NAME] over at [GEOGRAPHIC_DATA]! I am just …"
click at [543, 278] on span "Send" at bounding box center [546, 279] width 10 height 7
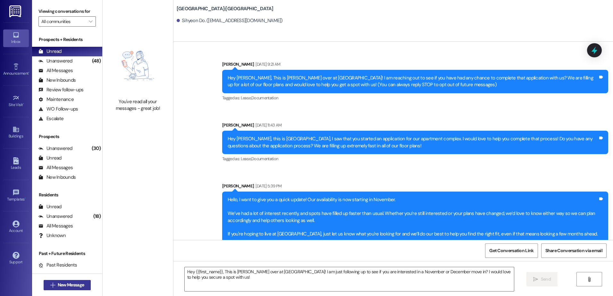
click at [58, 283] on span "New Message" at bounding box center [71, 285] width 26 height 7
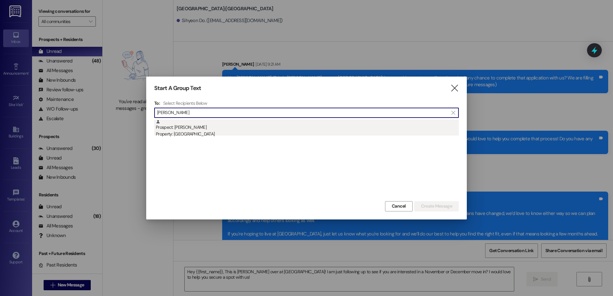
type input "[PERSON_NAME]"
click at [198, 128] on div "Prospect: [PERSON_NAME] Property: [GEOGRAPHIC_DATA]" at bounding box center [307, 129] width 303 height 18
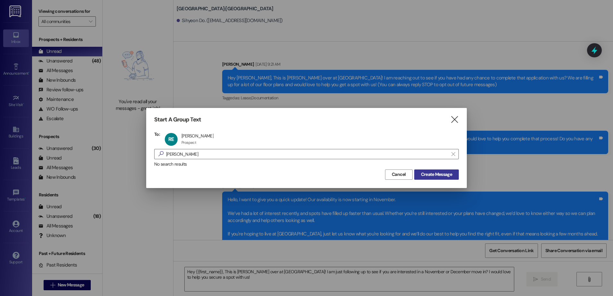
click at [431, 175] on span "Create Message" at bounding box center [436, 174] width 31 height 7
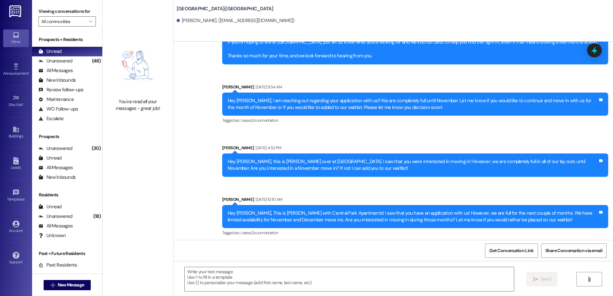
scroll to position [256, 0]
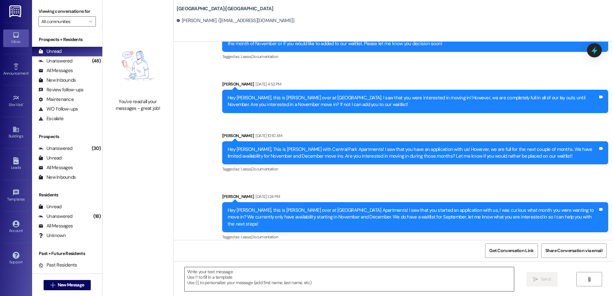
click at [222, 283] on textarea at bounding box center [349, 279] width 329 height 24
paste textarea "Hey {{first_name}}, This is [PERSON_NAME] over at [GEOGRAPHIC_DATA]! I am just …"
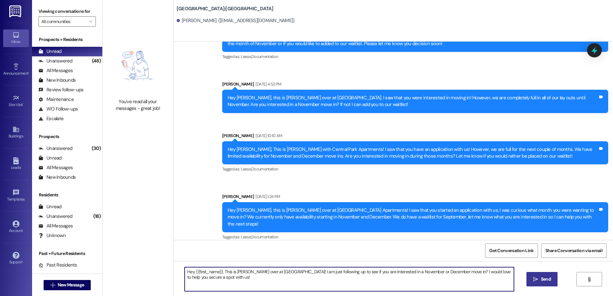
type textarea "Hey {{first_name}}, This is [PERSON_NAME] over at [GEOGRAPHIC_DATA]! I am just …"
click at [550, 278] on span "Send" at bounding box center [546, 279] width 10 height 7
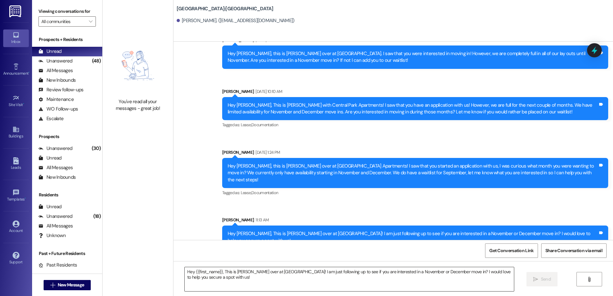
scroll to position [301, 0]
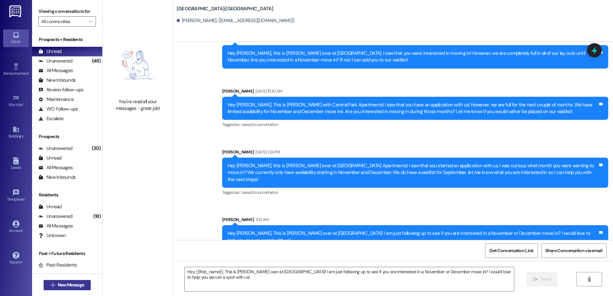
click at [72, 284] on span "New Message" at bounding box center [71, 285] width 26 height 7
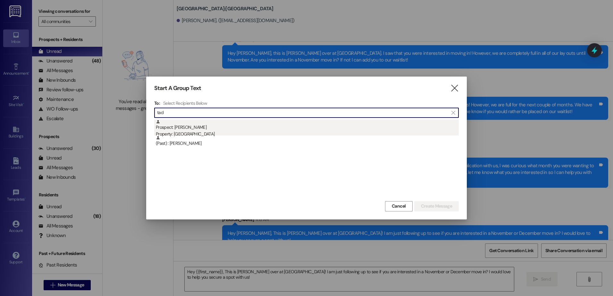
type input "tad"
click at [223, 130] on div "Prospect: [PERSON_NAME] Property: [GEOGRAPHIC_DATA]" at bounding box center [307, 129] width 303 height 18
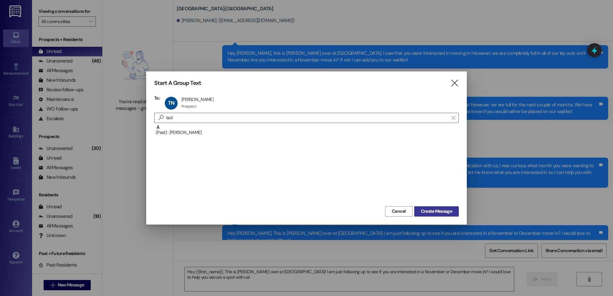
click at [438, 212] on span "Create Message" at bounding box center [436, 211] width 31 height 7
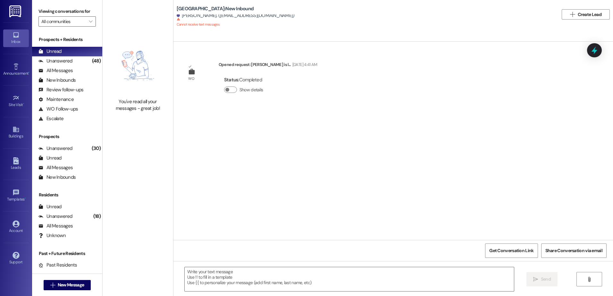
scroll to position [0, 0]
click at [54, 290] on button " New Message" at bounding box center [67, 285] width 47 height 10
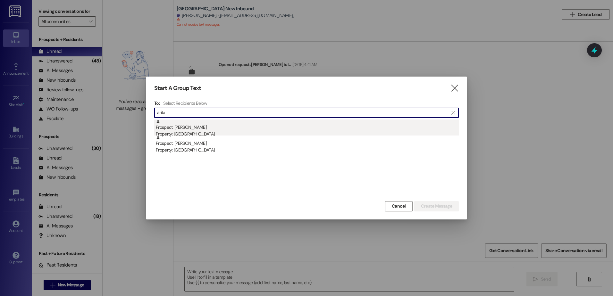
type input "arita"
click at [217, 125] on div "Prospect: [PERSON_NAME] Property: [GEOGRAPHIC_DATA]" at bounding box center [307, 129] width 303 height 18
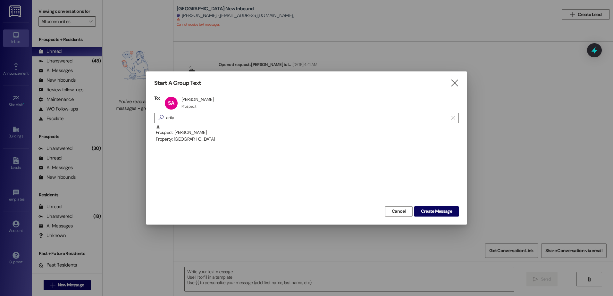
click at [439, 217] on div "Start A Group Text  To: SA [PERSON_NAME] [PERSON_NAME] Prospect Prospect click…" at bounding box center [306, 147] width 320 height 153
click at [440, 213] on span "Create Message" at bounding box center [436, 211] width 31 height 7
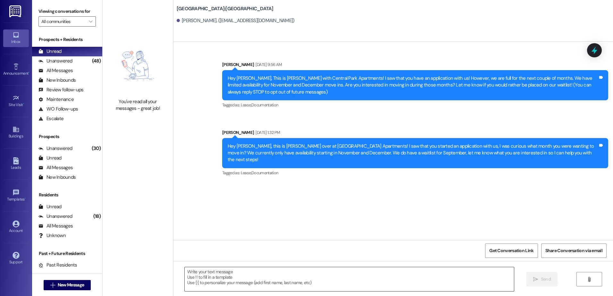
click at [218, 287] on textarea at bounding box center [349, 279] width 329 height 24
paste textarea "Hey {{first_name}}, This is [PERSON_NAME] over at [GEOGRAPHIC_DATA]! I am just …"
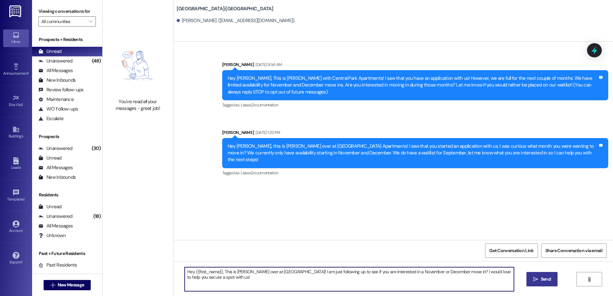
type textarea "Hey {{first_name}}, This is [PERSON_NAME] over at [GEOGRAPHIC_DATA]! I am just …"
click at [539, 280] on span "Send" at bounding box center [545, 279] width 12 height 7
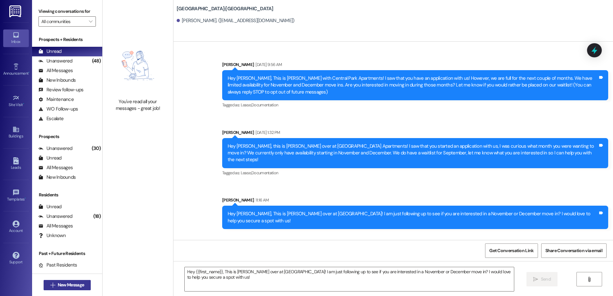
click at [58, 284] on span "New Message" at bounding box center [71, 285] width 26 height 7
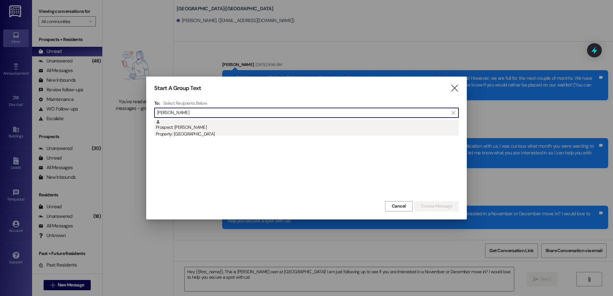
type input "[PERSON_NAME]"
click at [219, 127] on div "Prospect: [PERSON_NAME] Property: [GEOGRAPHIC_DATA]" at bounding box center [307, 129] width 303 height 18
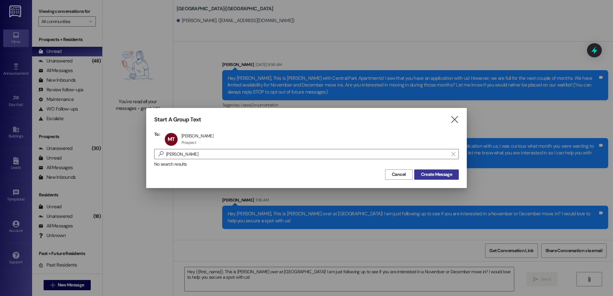
click at [441, 174] on span "Create Message" at bounding box center [436, 174] width 31 height 7
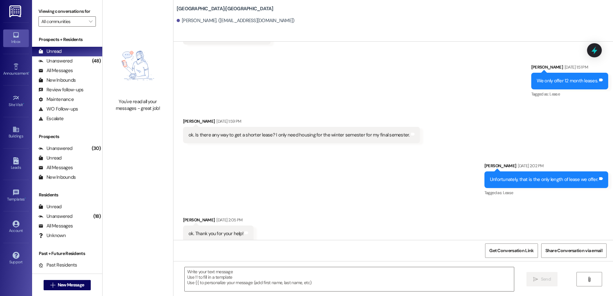
scroll to position [731, 0]
click at [208, 284] on textarea at bounding box center [349, 279] width 329 height 24
click at [50, 283] on icon "" at bounding box center [52, 285] width 5 height 5
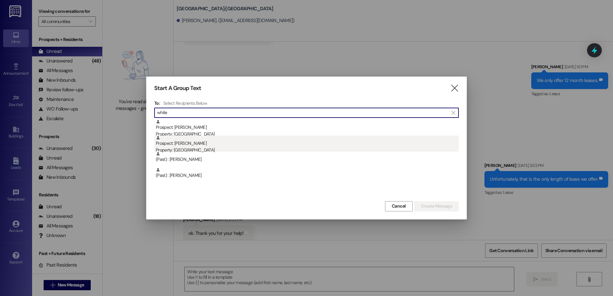
type input "white"
click at [206, 145] on div "Prospect: Meadow White Property: [GEOGRAPHIC_DATA]" at bounding box center [307, 145] width 303 height 18
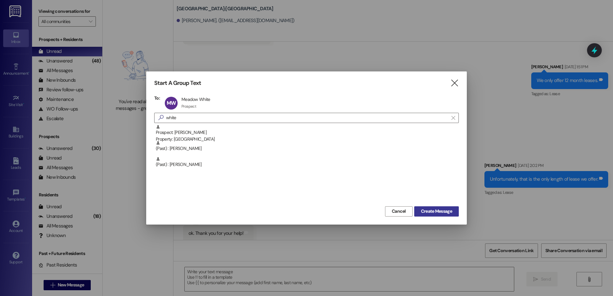
click at [430, 208] on span "Create Message" at bounding box center [436, 211] width 31 height 7
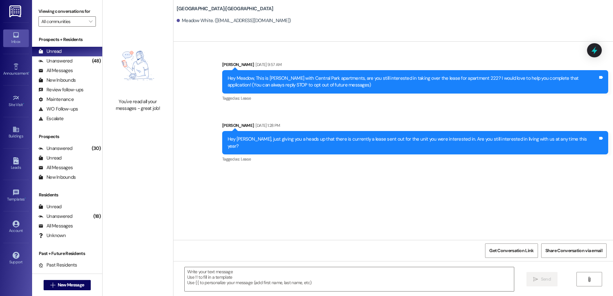
scroll to position [0, 0]
click at [214, 286] on textarea at bounding box center [349, 279] width 329 height 24
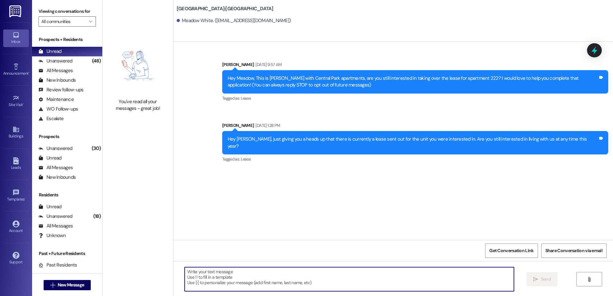
paste textarea "Hey {{first_name}}, This is [PERSON_NAME] over at [GEOGRAPHIC_DATA]! I am just …"
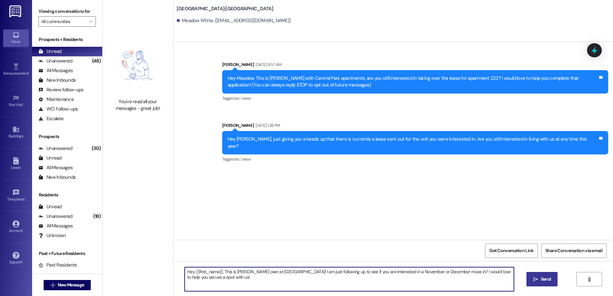
type textarea "Hey {{first_name}}, This is [PERSON_NAME] over at [GEOGRAPHIC_DATA]! I am just …"
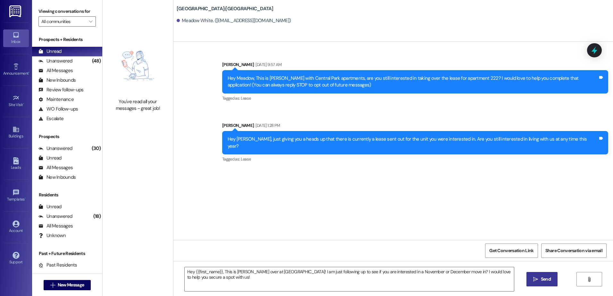
click at [537, 277] on icon "" at bounding box center [535, 279] width 5 height 5
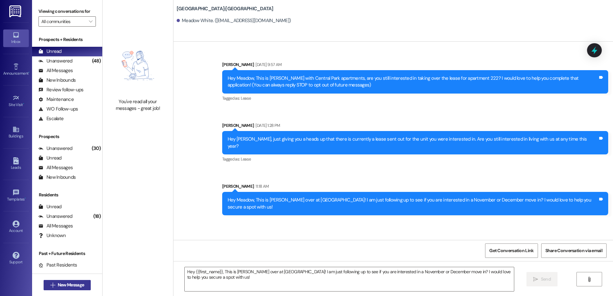
click at [69, 283] on span "New Message" at bounding box center [71, 285] width 26 height 7
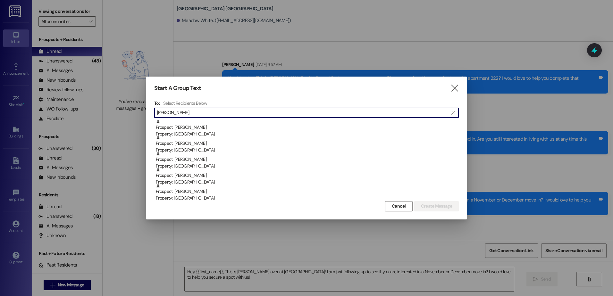
type input "[PERSON_NAME]"
click at [246, 201] on div "Cancel Create Message" at bounding box center [306, 206] width 304 height 12
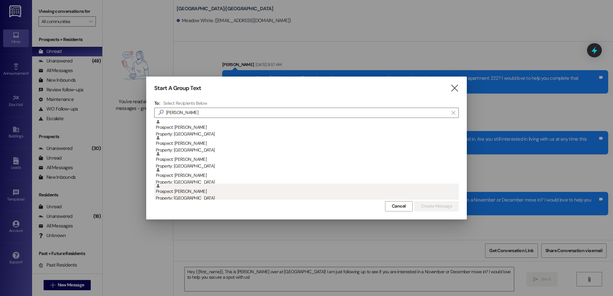
click at [241, 194] on div "Prospect: [PERSON_NAME] Property: [GEOGRAPHIC_DATA]" at bounding box center [307, 193] width 303 height 18
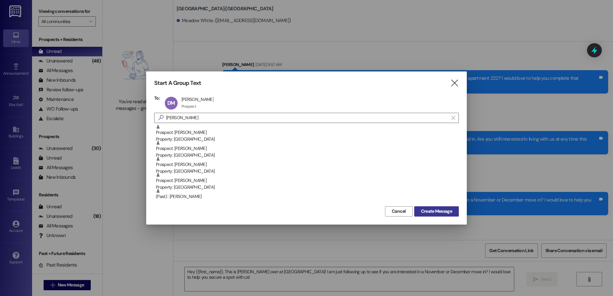
click at [445, 210] on span "Create Message" at bounding box center [436, 211] width 31 height 7
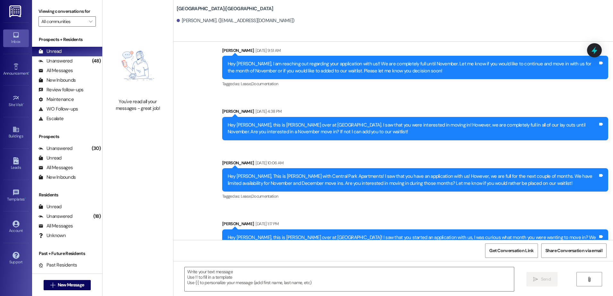
scroll to position [281, 0]
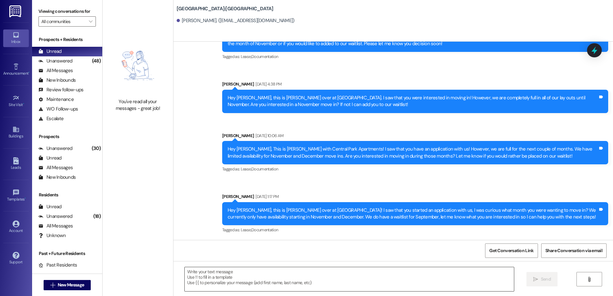
click at [227, 277] on textarea at bounding box center [349, 279] width 329 height 24
paste textarea "Hey {{first_name}}, This is [PERSON_NAME] over at [GEOGRAPHIC_DATA]! I am just …"
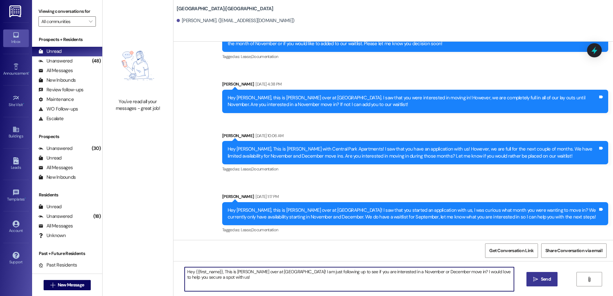
type textarea "Hey {{first_name}}, This is [PERSON_NAME] over at [GEOGRAPHIC_DATA]! I am just …"
click at [543, 275] on button " Send" at bounding box center [541, 279] width 31 height 14
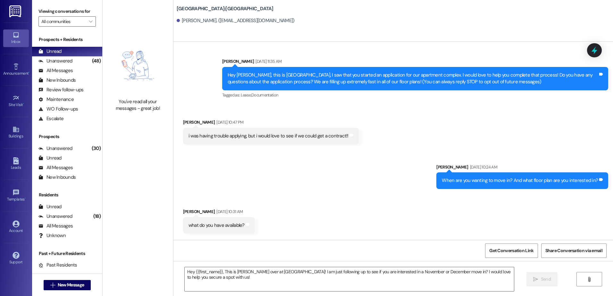
scroll to position [2, 0]
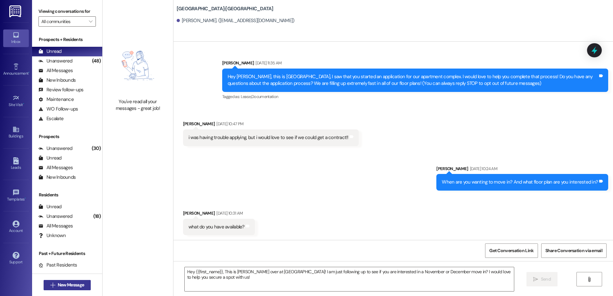
click at [58, 282] on span "New Message" at bounding box center [71, 285] width 26 height 7
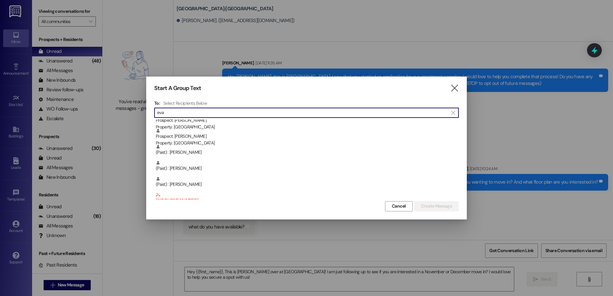
scroll to position [96, 0]
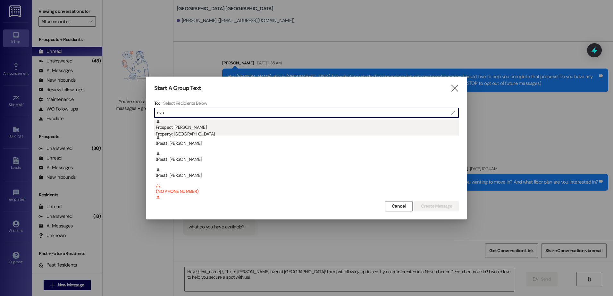
type input "eva"
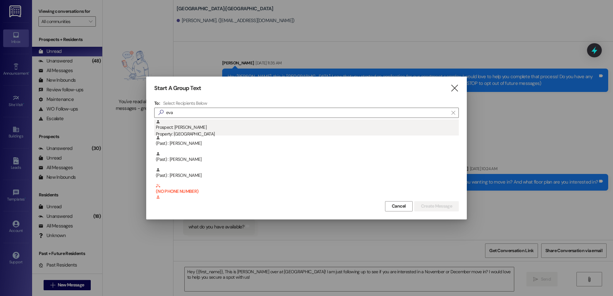
click at [216, 130] on div "Prospect: [PERSON_NAME] Property: [GEOGRAPHIC_DATA]" at bounding box center [307, 129] width 303 height 18
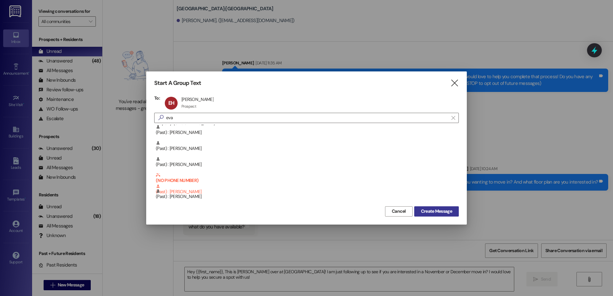
click at [439, 207] on button "Create Message" at bounding box center [436, 211] width 45 height 10
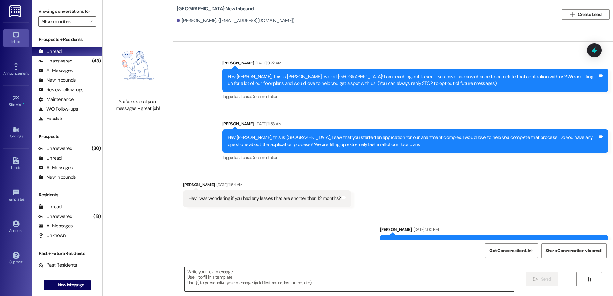
click at [219, 279] on textarea at bounding box center [349, 279] width 329 height 24
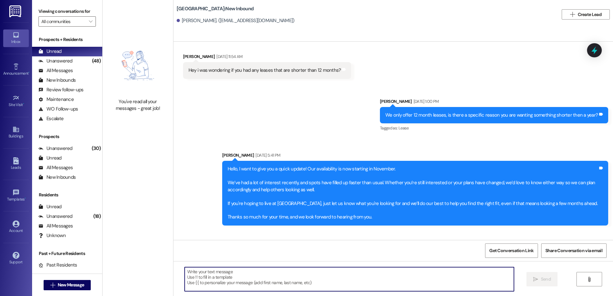
paste textarea "Hey {{first_name}}, This is [PERSON_NAME] over at [GEOGRAPHIC_DATA]! I am just …"
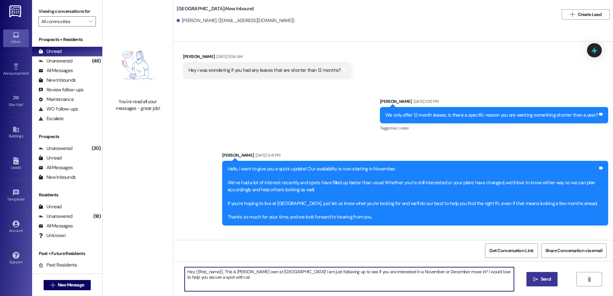
type textarea "Hey {{first_name}}, This is [PERSON_NAME] over at [GEOGRAPHIC_DATA]! I am just …"
click at [545, 280] on span "Send" at bounding box center [546, 279] width 10 height 7
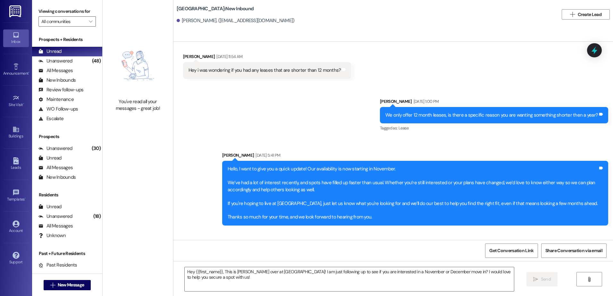
click at [48, 277] on div " New Message" at bounding box center [67, 285] width 47 height 16
click at [63, 288] on button " New Message" at bounding box center [67, 285] width 47 height 10
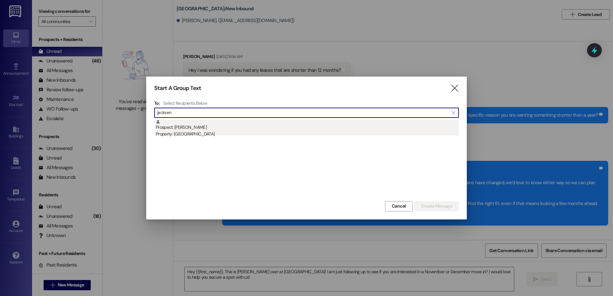
type input "jacksen"
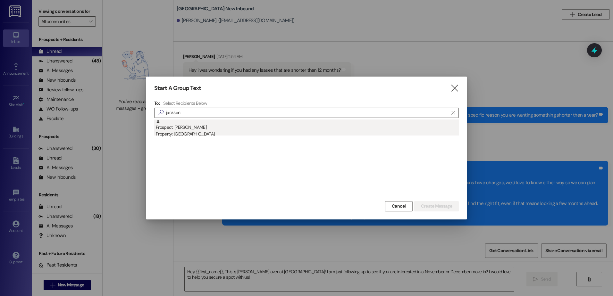
click at [203, 123] on div "Prospect: [PERSON_NAME] Property: [GEOGRAPHIC_DATA]" at bounding box center [307, 129] width 303 height 18
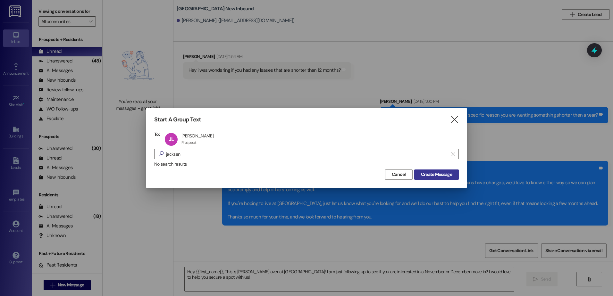
click at [434, 171] on span "Create Message" at bounding box center [436, 174] width 31 height 7
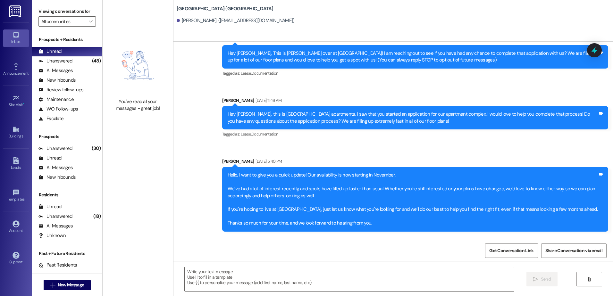
scroll to position [0, 0]
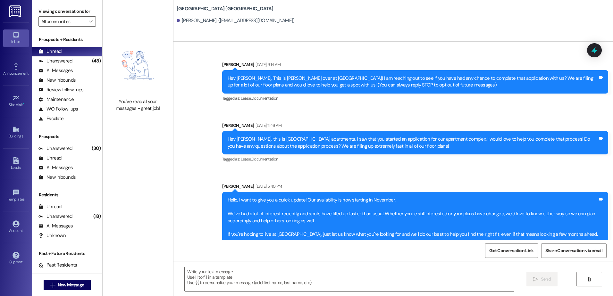
click at [288, 257] on div "Get Conversation Link Share Conversation via email" at bounding box center [392, 250] width 439 height 21
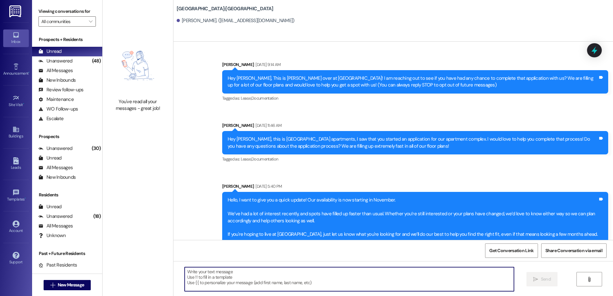
click at [283, 282] on textarea at bounding box center [349, 279] width 329 height 24
paste textarea "Hey {{first_name}}, This is [PERSON_NAME] over at [GEOGRAPHIC_DATA]! I am just …"
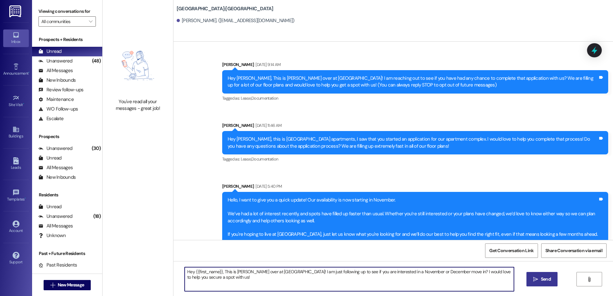
type textarea "Hey {{first_name}}, This is [PERSON_NAME] over at [GEOGRAPHIC_DATA]! I am just …"
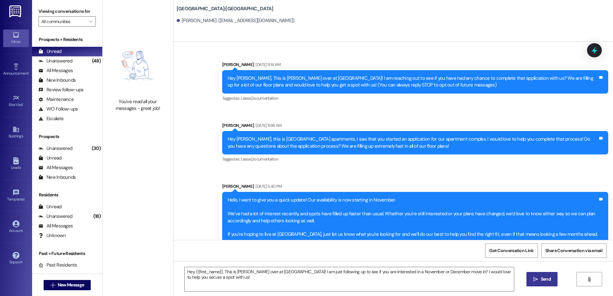
click at [533, 277] on icon "" at bounding box center [535, 279] width 5 height 5
click at [53, 281] on button " New Message" at bounding box center [67, 285] width 47 height 10
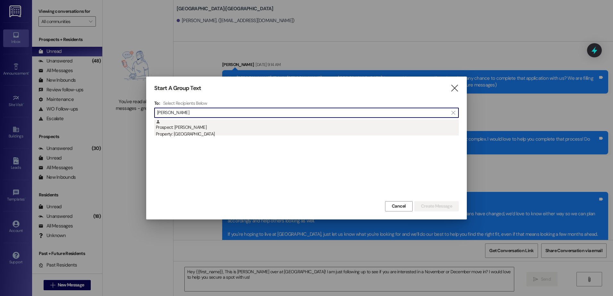
type input "[PERSON_NAME]"
click at [234, 131] on div "Property: [GEOGRAPHIC_DATA]" at bounding box center [307, 134] width 303 height 7
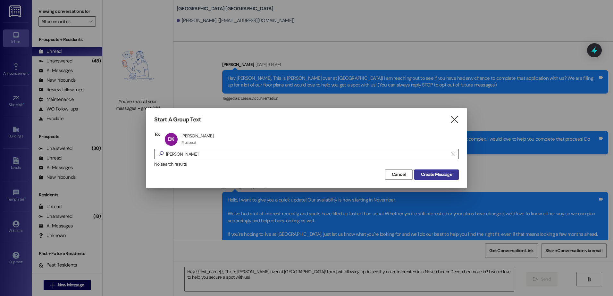
click at [435, 172] on span "Create Message" at bounding box center [436, 174] width 31 height 7
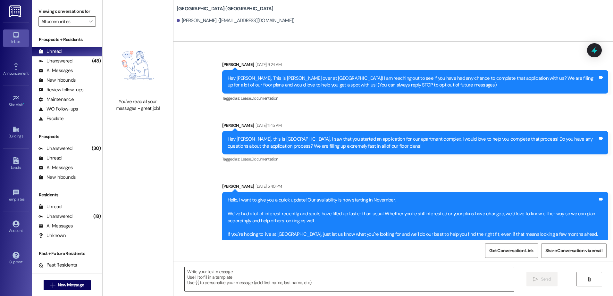
click at [268, 275] on textarea at bounding box center [349, 279] width 329 height 24
paste textarea "Hey {{first_name}}, This is [PERSON_NAME] over at [GEOGRAPHIC_DATA]! I am just …"
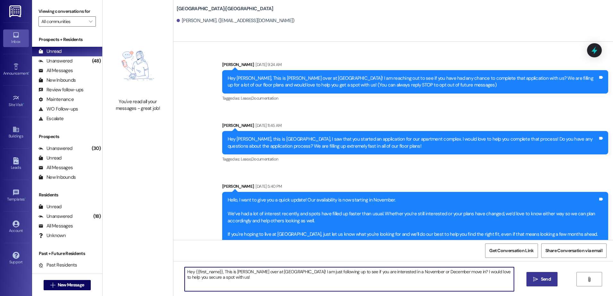
type textarea "Hey {{first_name}}, This is [PERSON_NAME] over at [GEOGRAPHIC_DATA]! I am just …"
click at [545, 275] on button " Send" at bounding box center [541, 279] width 31 height 14
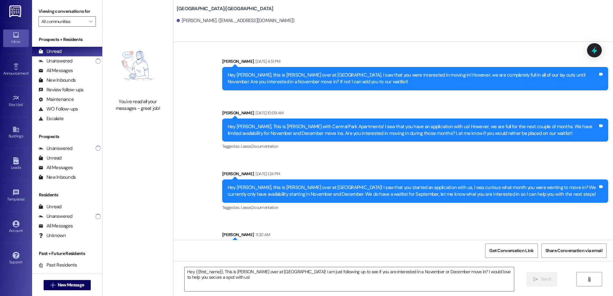
scroll to position [301, 0]
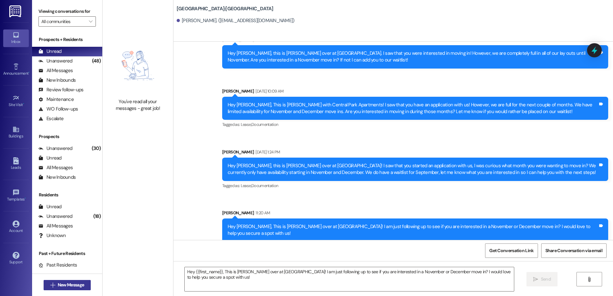
click at [70, 286] on span "New Message" at bounding box center [71, 285] width 26 height 7
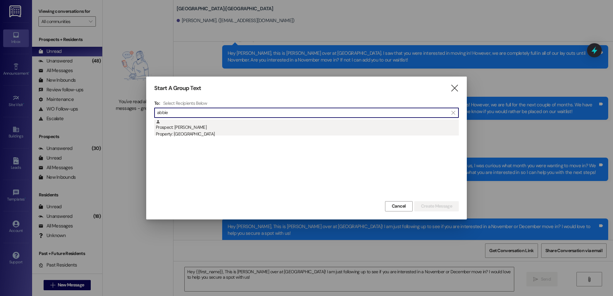
type input "abbie"
click at [228, 127] on div "Prospect: [PERSON_NAME] Property: [GEOGRAPHIC_DATA]" at bounding box center [307, 129] width 303 height 18
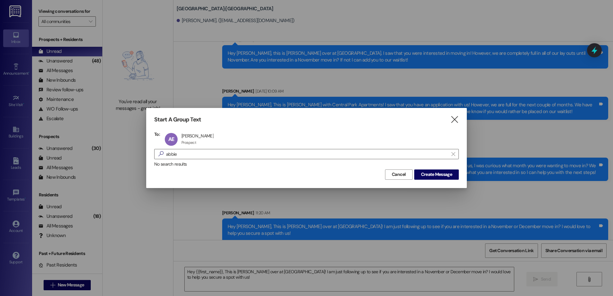
click at [441, 167] on div "No search results" at bounding box center [306, 164] width 304 height 7
click at [442, 172] on span "Create Message" at bounding box center [436, 174] width 31 height 7
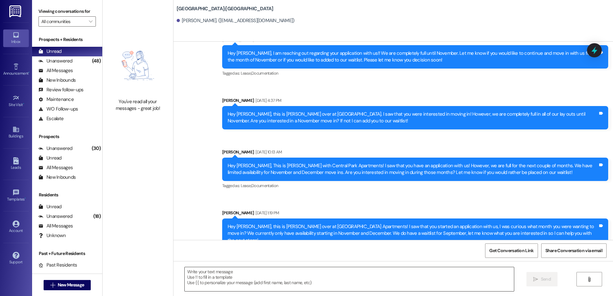
click at [202, 276] on textarea at bounding box center [349, 279] width 329 height 24
paste textarea "Hey {{first_name}}, This is [PERSON_NAME] over at [GEOGRAPHIC_DATA]! I am just …"
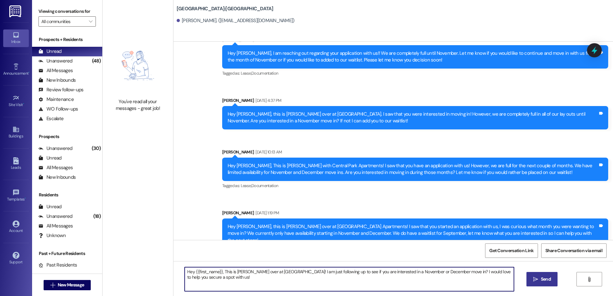
type textarea "Hey {{first_name}}, This is [PERSON_NAME] over at [GEOGRAPHIC_DATA]! I am just …"
click at [544, 280] on span "Send" at bounding box center [546, 279] width 10 height 7
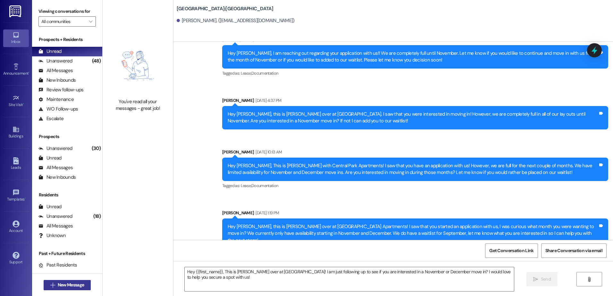
click at [60, 286] on span "New Message" at bounding box center [71, 285] width 26 height 7
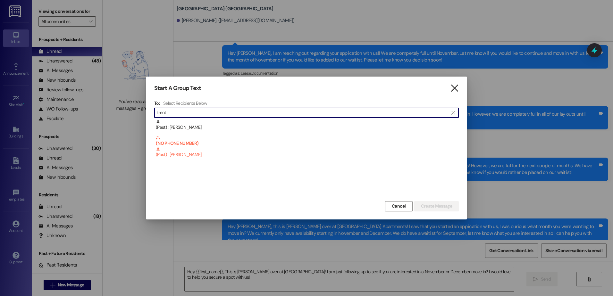
type input "trent"
click at [452, 89] on icon "" at bounding box center [454, 88] width 9 height 7
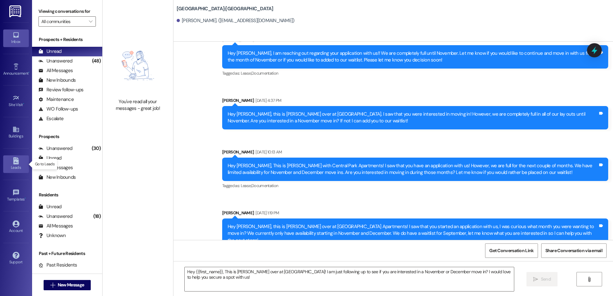
click at [12, 170] on div "Leads" at bounding box center [16, 167] width 32 height 6
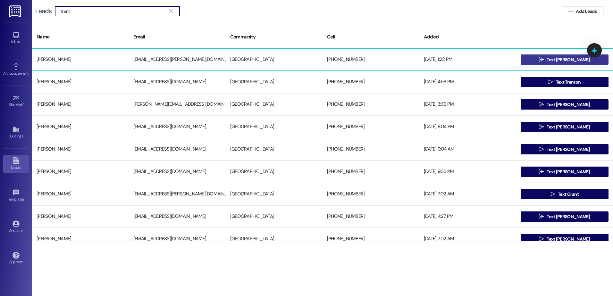
type input "trent"
click at [544, 58] on icon "" at bounding box center [541, 59] width 5 height 5
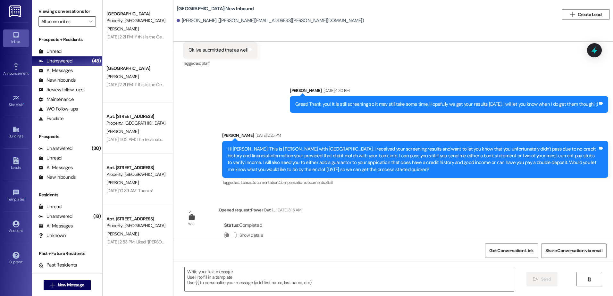
scroll to position [599, 0]
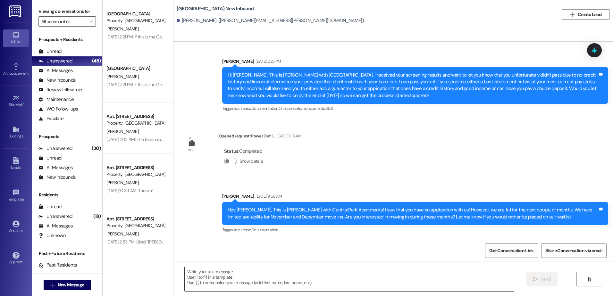
click at [209, 290] on textarea at bounding box center [349, 279] width 329 height 24
paste textarea "Hey {{first_name}}, This is [PERSON_NAME] over at [GEOGRAPHIC_DATA]! I am just …"
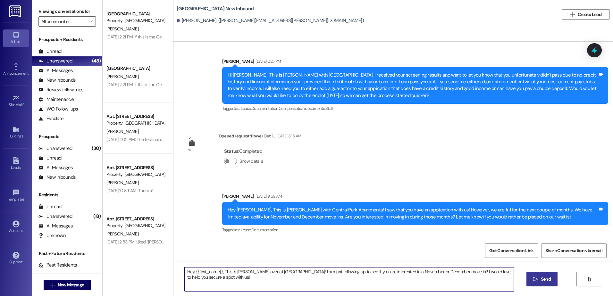
type textarea "Hey {{first_name}}, This is [PERSON_NAME] over at [GEOGRAPHIC_DATA]! I am just …"
click at [542, 276] on span "Send" at bounding box center [546, 279] width 10 height 7
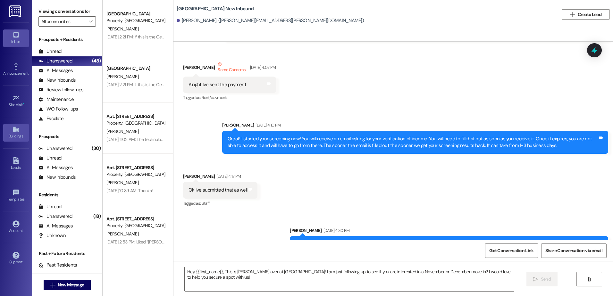
scroll to position [357, 0]
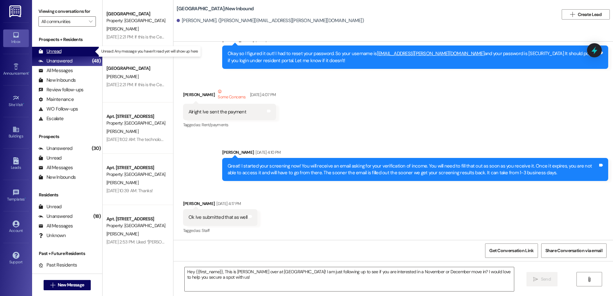
click at [59, 52] on div "Unread" at bounding box center [49, 51] width 23 height 7
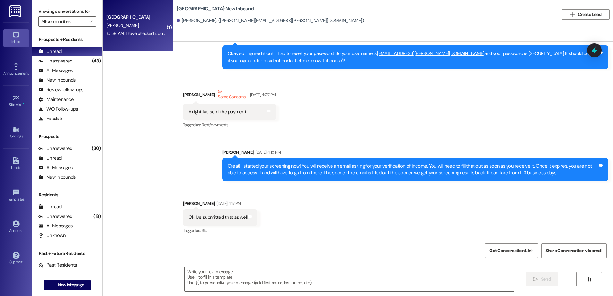
click at [134, 37] on div "10:58 AM: I have checked it out. Everything looks good. I'm at work right now b…" at bounding box center [136, 33] width 61 height 8
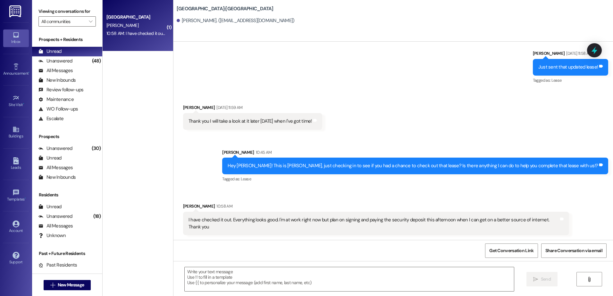
scroll to position [400, 0]
click at [211, 271] on textarea at bounding box center [349, 279] width 329 height 24
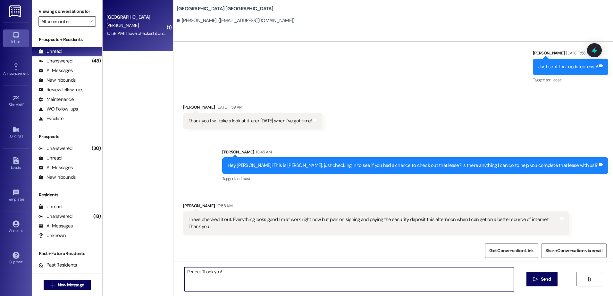
type textarea "Perfect Thank you!"
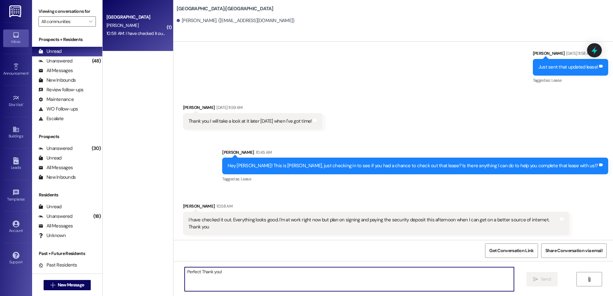
scroll to position [444, 0]
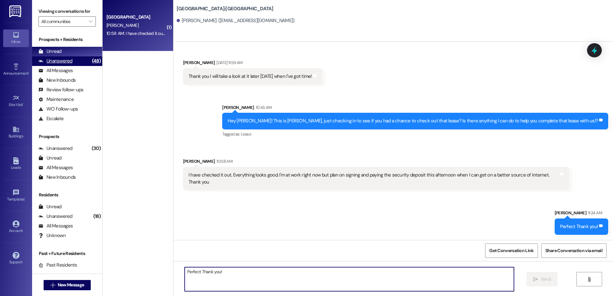
click at [78, 62] on div "Unanswered (48)" at bounding box center [67, 61] width 70 height 10
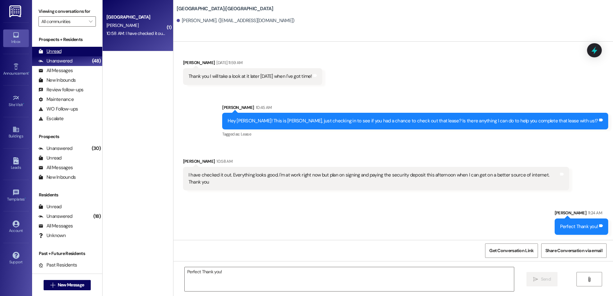
click at [74, 52] on div "Unread (0)" at bounding box center [67, 52] width 70 height 10
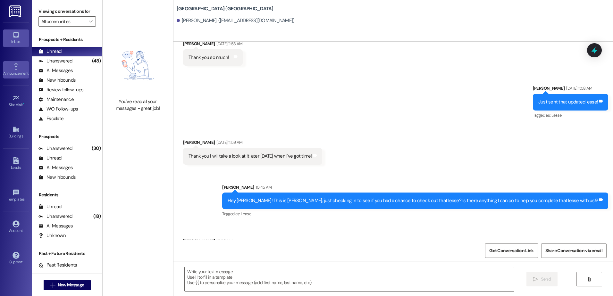
scroll to position [399, 0]
